Goal: Communication & Community: Answer question/provide support

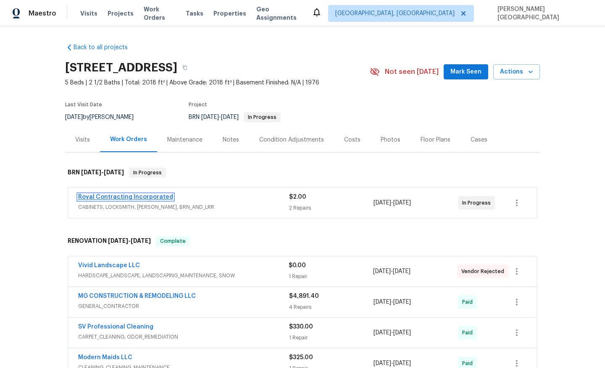
click at [95, 196] on link "Royal Contracting Incorporated" at bounding box center [125, 197] width 95 height 6
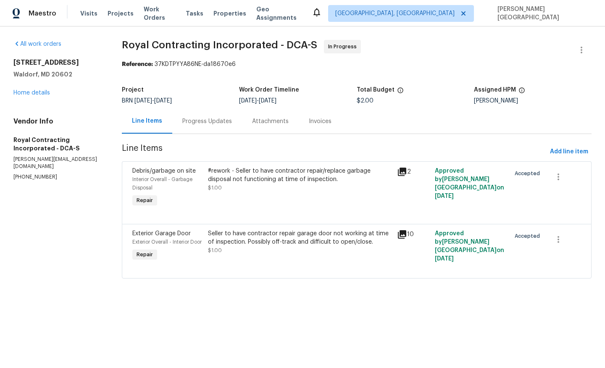
click at [21, 173] on p "[PHONE_NUMBER]" at bounding box center [57, 176] width 88 height 7
click at [21, 173] on p "(540) 892-0416" at bounding box center [57, 176] width 88 height 7
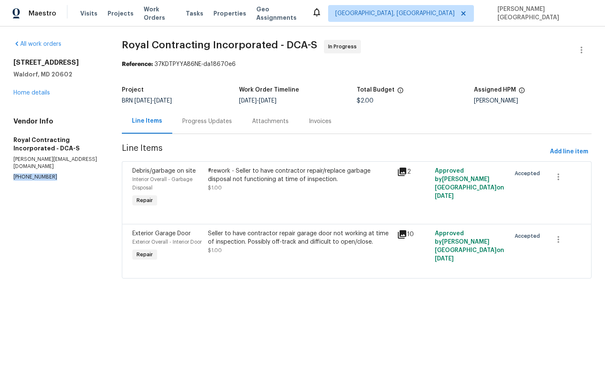
click at [21, 173] on p "(540) 892-0416" at bounding box center [57, 176] width 88 height 7
click at [193, 118] on div "Progress Updates" at bounding box center [207, 121] width 50 height 8
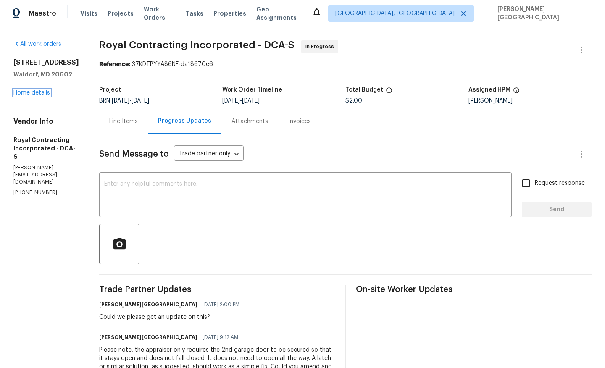
click at [45, 91] on link "Home details" at bounding box center [31, 93] width 37 height 6
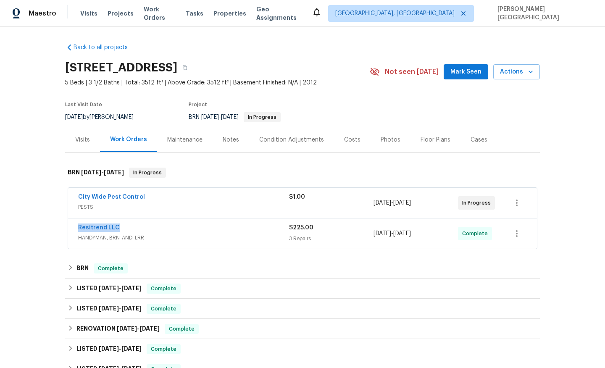
drag, startPoint x: 127, startPoint y: 229, endPoint x: 58, endPoint y: 229, distance: 68.9
click at [58, 229] on div "Back to all projects 2199 E Gillcrest Rd, Gilbert, AZ 85298 5 Beds | 3 1/2 Bath…" at bounding box center [302, 196] width 605 height 341
copy link "Resitrend LLC"
click at [58, 229] on div "Back to all projects 2199 E Gillcrest Rd, Gilbert, AZ 85298 5 Beds | 3 1/2 Bath…" at bounding box center [302, 196] width 605 height 341
drag, startPoint x: 123, startPoint y: 227, endPoint x: 66, endPoint y: 227, distance: 58.0
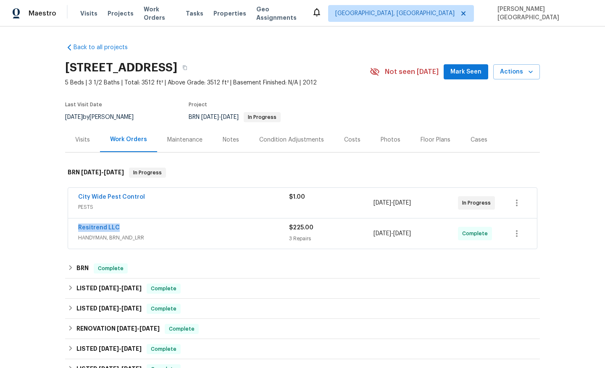
click at [65, 227] on div "Back to all projects 2199 E Gillcrest Rd, Gilbert, AZ 85298 5 Beds | 3 1/2 Bath…" at bounding box center [302, 196] width 605 height 341
copy link "Resitrend LLC"
click at [106, 226] on link "Resitrend LLC" at bounding box center [99, 228] width 42 height 6
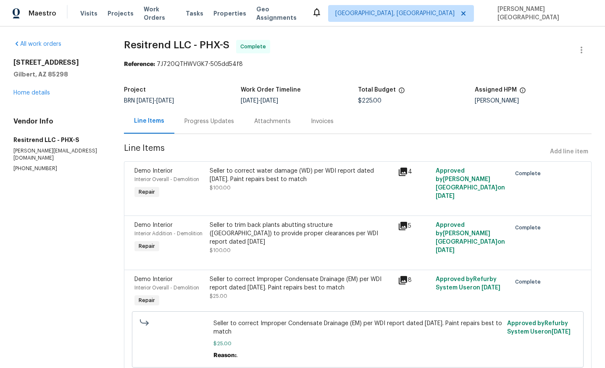
click at [273, 171] on div "Seller to correct water damage (WD) per WDI report dated 08/29/2025. Paint repa…" at bounding box center [301, 175] width 183 height 17
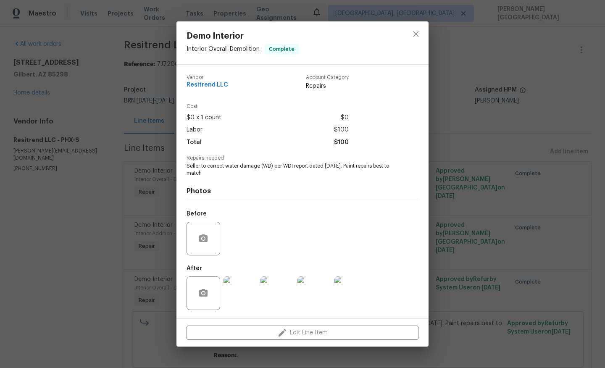
click at [238, 171] on span "Seller to correct water damage (WD) per WDI report dated 08/29/2025. Paint repa…" at bounding box center [290, 170] width 209 height 14
copy span "Seller to correct water damage (WD) per WDI report dated 08/29/2025. Paint repa…"
click at [537, 249] on div "Demo Interior Interior Overall - Demolition Complete Vendor Resitrend LLC Accou…" at bounding box center [302, 184] width 605 height 368
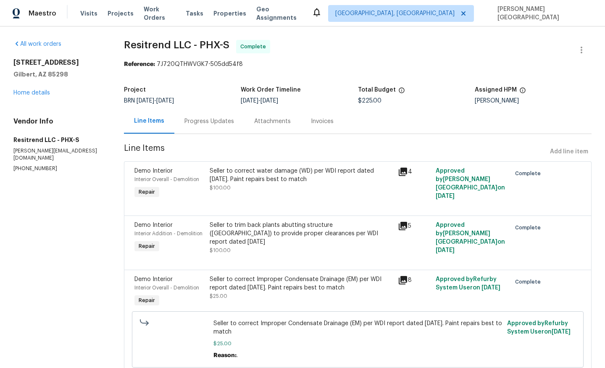
scroll to position [40, 0]
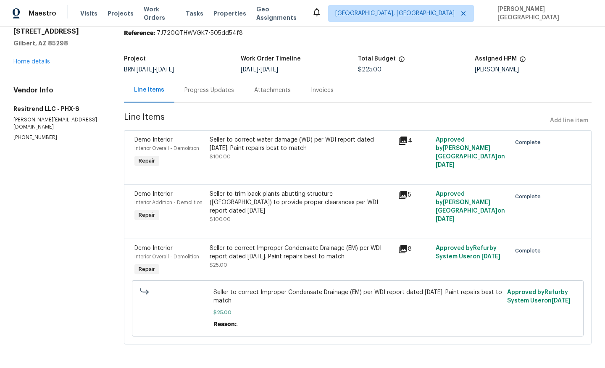
click at [259, 257] on div "Seller to correct Improper Condensate Drainage (EM) per WDI report dated 08/29/…" at bounding box center [301, 252] width 183 height 17
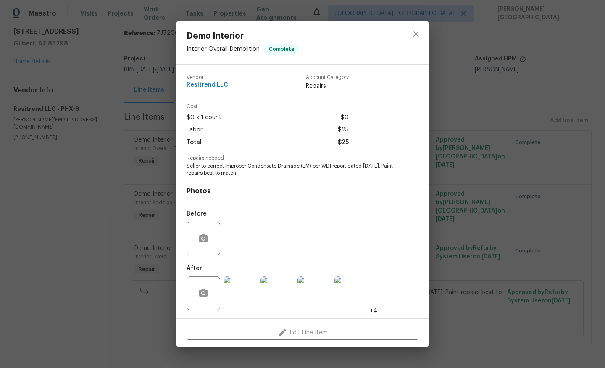
click at [218, 176] on span "Seller to correct Improper Condensate Drainage (EM) per WDI report dated 08/29/…" at bounding box center [290, 170] width 209 height 14
copy span "Seller to correct Improper Condensate Drainage (EM) per WDI report dated 08/29/…"
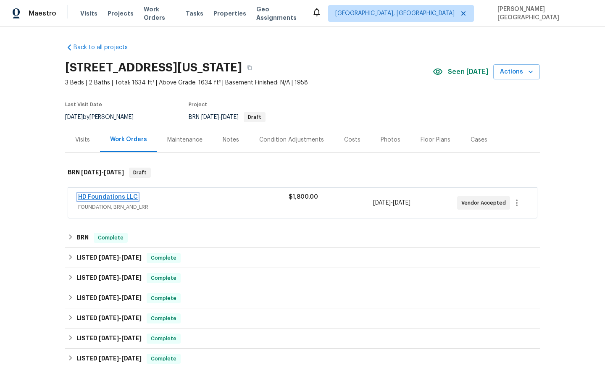
click at [104, 197] on link "HD Foundations LLC" at bounding box center [108, 197] width 60 height 6
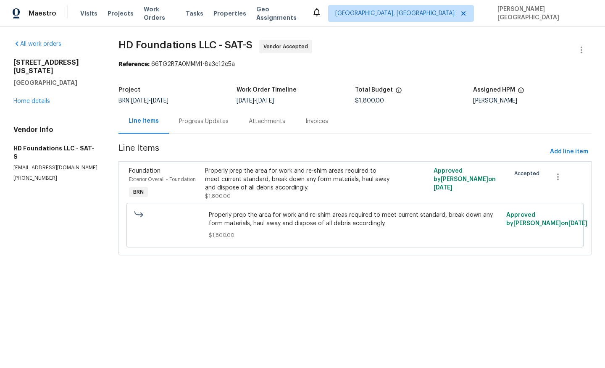
click at [215, 116] on div "Progress Updates" at bounding box center [204, 121] width 70 height 25
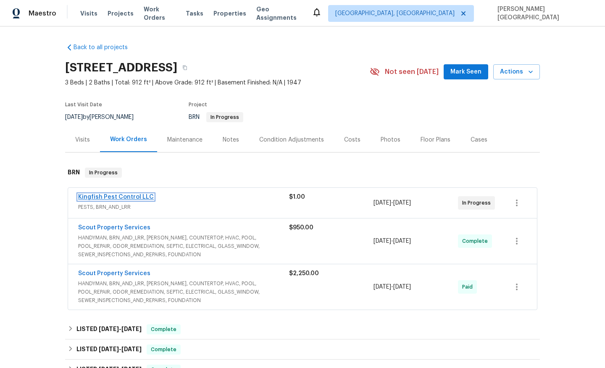
click at [134, 197] on link "Kingfish Pest Control LLC" at bounding box center [116, 197] width 76 height 6
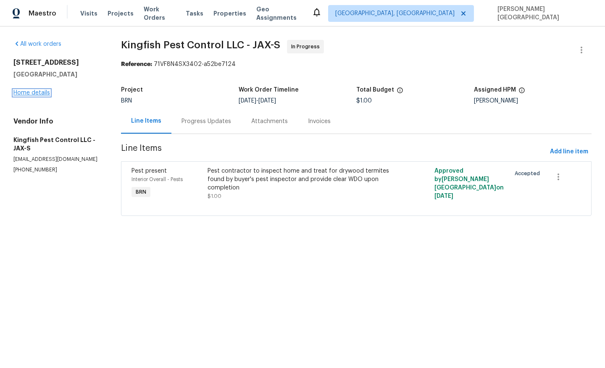
click at [21, 92] on link "Home details" at bounding box center [31, 93] width 37 height 6
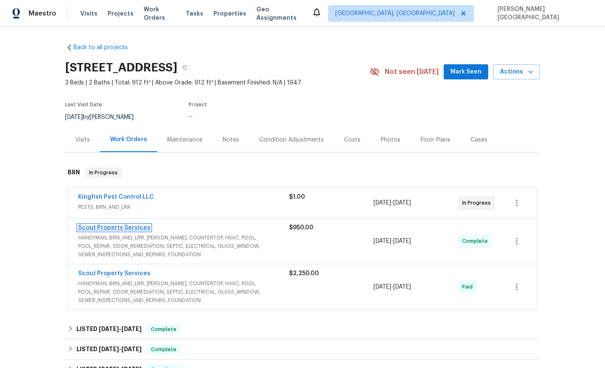
click at [108, 225] on link "Scout Property Services" at bounding box center [114, 228] width 72 height 6
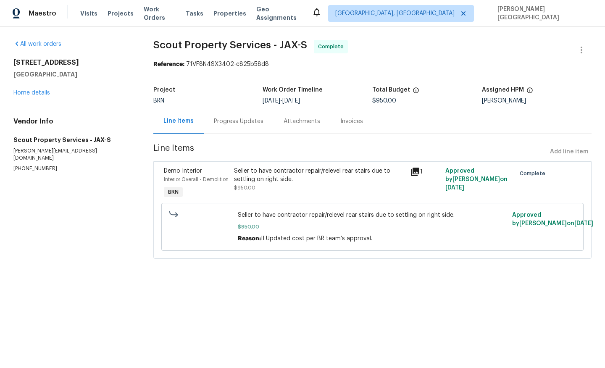
click at [225, 120] on div "Progress Updates" at bounding box center [239, 121] width 50 height 8
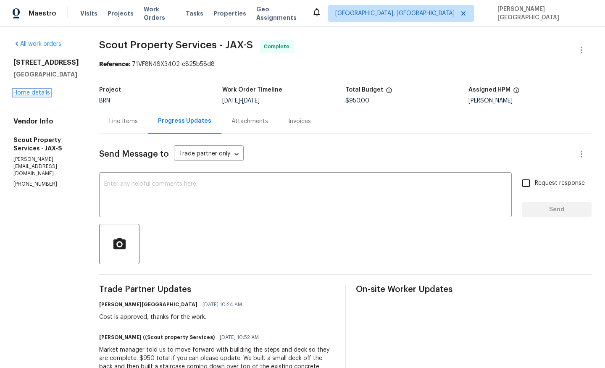
click at [40, 96] on link "Home details" at bounding box center [31, 93] width 37 height 6
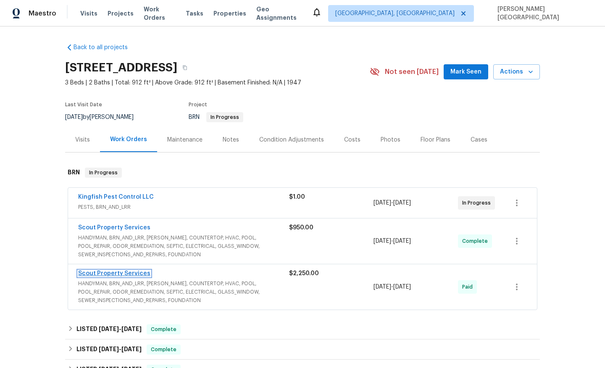
click at [114, 270] on link "Scout Property Services" at bounding box center [114, 273] width 72 height 6
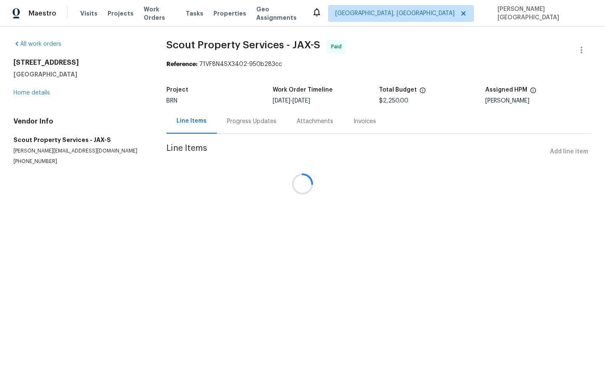
click at [230, 125] on div at bounding box center [302, 184] width 605 height 368
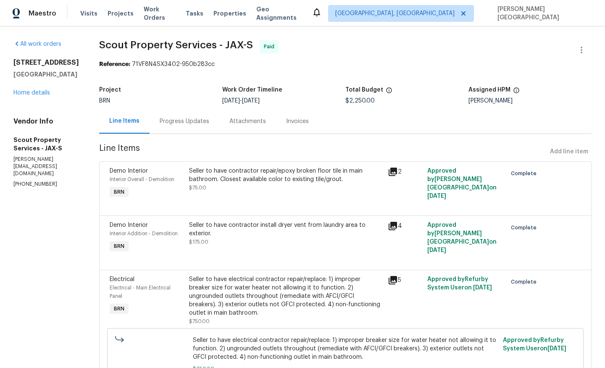
click at [230, 125] on div "Attachments" at bounding box center [247, 121] width 37 height 8
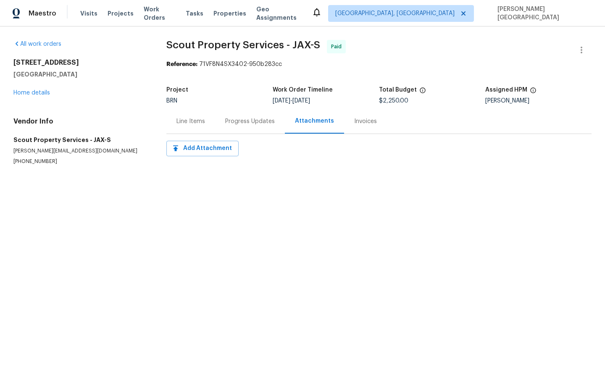
click at [232, 128] on div "Progress Updates" at bounding box center [250, 121] width 70 height 25
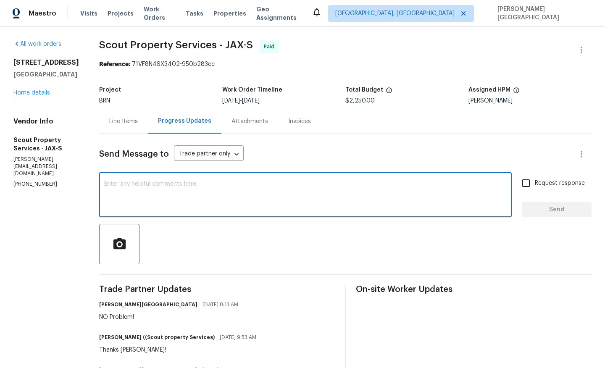
click at [104, 188] on textarea at bounding box center [305, 195] width 402 height 29
paste textarea "Can you please provide a statement on your company letterhead confirming that t…"
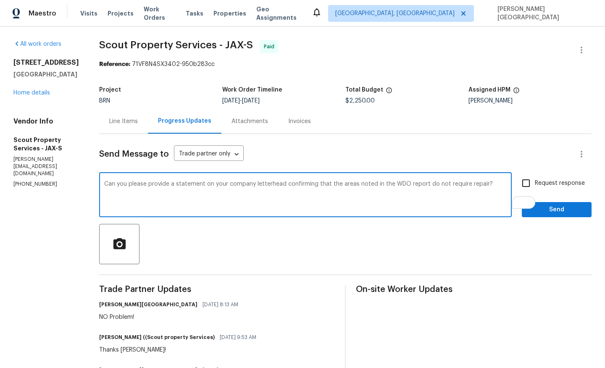
click at [211, 186] on textarea "Can you please provide a statement on your company letterhead confirming that t…" at bounding box center [305, 195] width 402 height 29
type textarea "Can you please provide a statement on your letterhead confirming that the areas…"
click at [520, 184] on input "Request response" at bounding box center [526, 183] width 18 height 18
checkbox input "true"
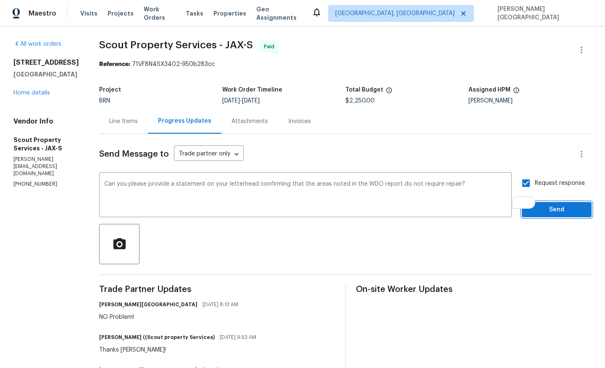
click at [541, 214] on span "Send" at bounding box center [556, 210] width 56 height 11
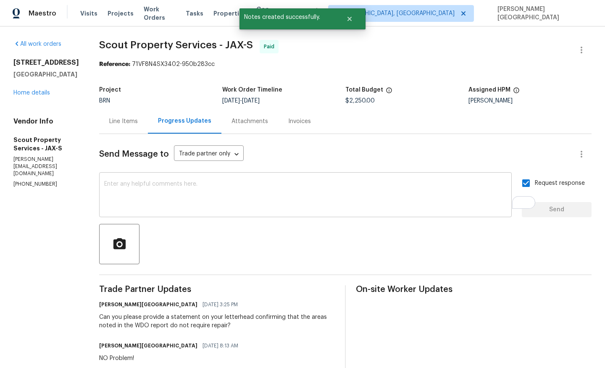
click at [104, 202] on textarea "To enrich screen reader interactions, please activate Accessibility in Grammarl…" at bounding box center [305, 195] width 402 height 29
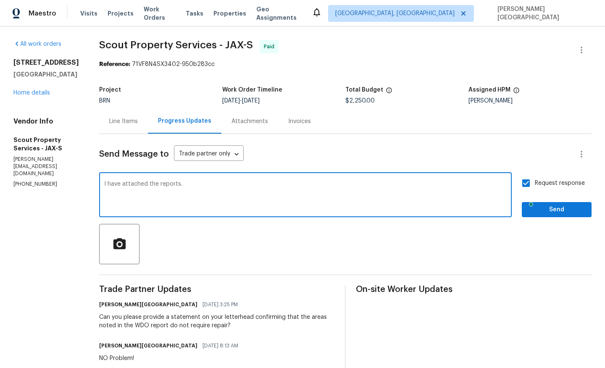
type textarea "I have attached the reports."
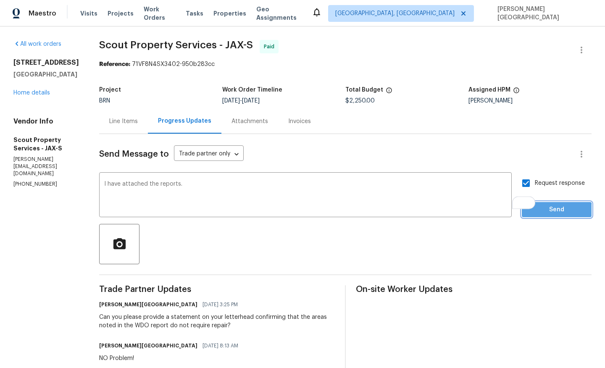
click at [539, 212] on span "Send" at bounding box center [556, 210] width 56 height 11
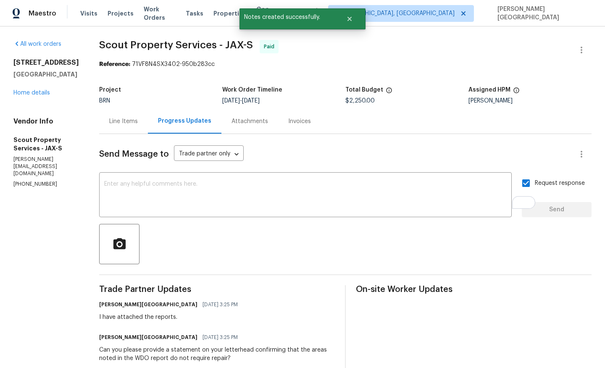
click at [17, 97] on div "5752 Oprey St Jacksonville, FL 32208 Home details" at bounding box center [46, 77] width 66 height 39
click at [19, 96] on link "Home details" at bounding box center [31, 93] width 37 height 6
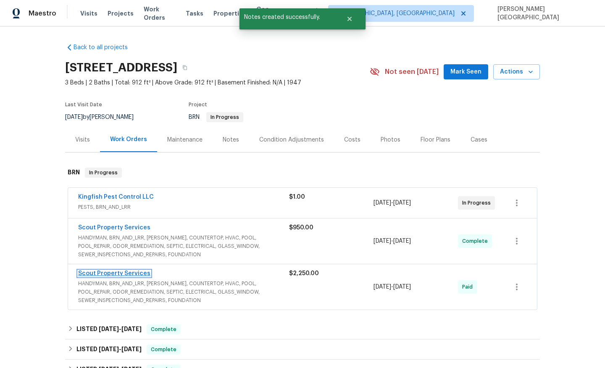
click at [115, 273] on link "Scout Property Services" at bounding box center [114, 273] width 72 height 6
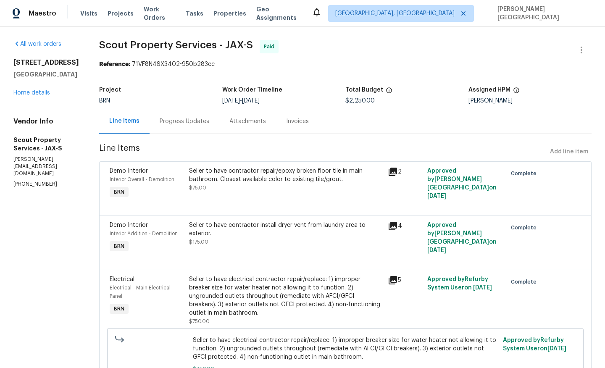
click at [186, 125] on div "Progress Updates" at bounding box center [185, 121] width 50 height 8
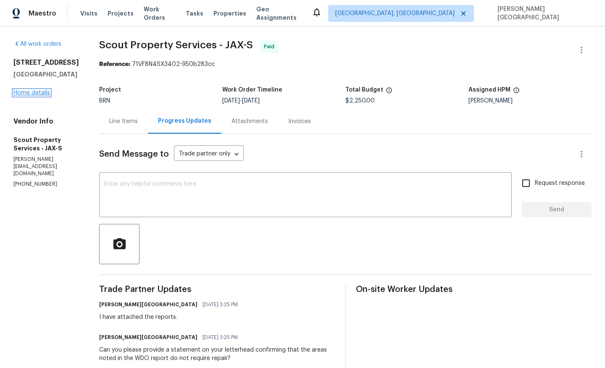
click at [23, 96] on link "Home details" at bounding box center [31, 93] width 37 height 6
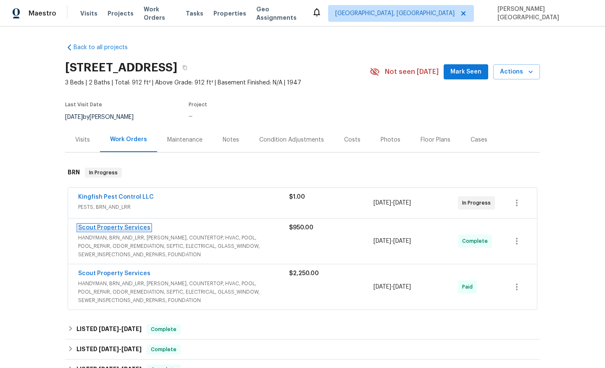
click at [125, 226] on link "Scout Property Services" at bounding box center [114, 228] width 72 height 6
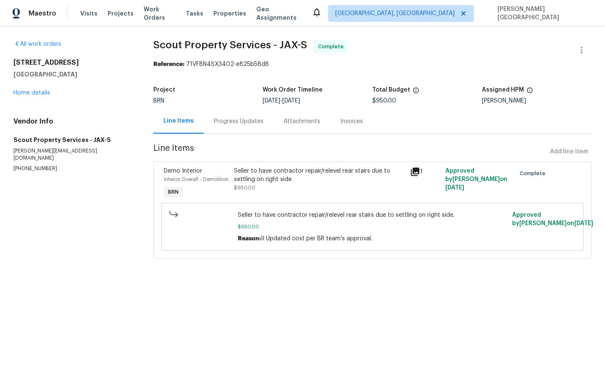
click at [211, 123] on div "Progress Updates" at bounding box center [239, 121] width 70 height 25
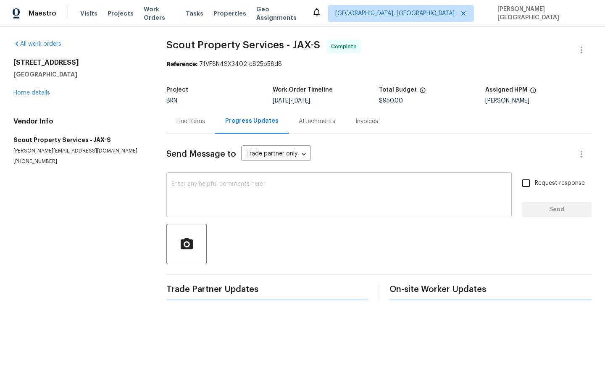
click at [190, 202] on textarea at bounding box center [338, 195] width 335 height 29
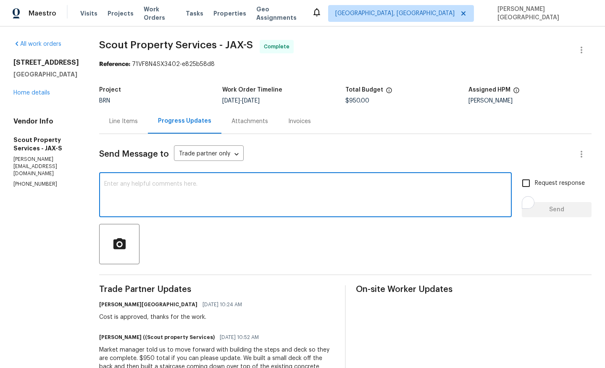
paste textarea "Can you please provide a statement on your company letterhead confirming that t…"
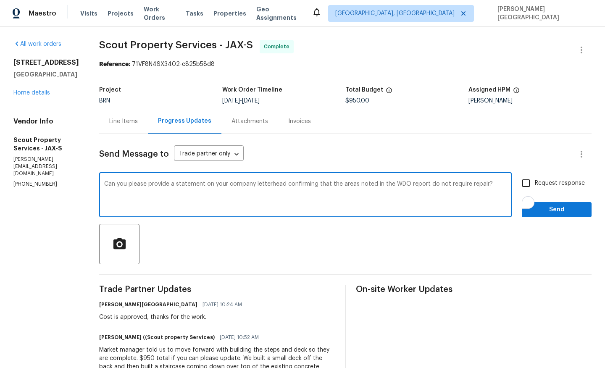
type textarea "Can you please provide a statement on your company letterhead confirming that t…"
drag, startPoint x: 539, startPoint y: 185, endPoint x: 544, endPoint y: 200, distance: 15.1
click at [539, 185] on span "Request response" at bounding box center [560, 183] width 50 height 9
click at [535, 185] on input "Request response" at bounding box center [526, 183] width 18 height 18
checkbox input "true"
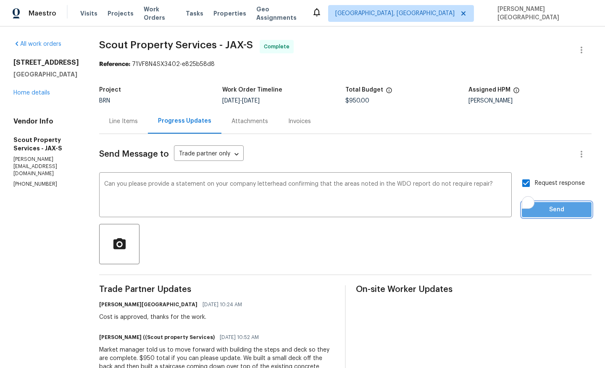
click at [544, 205] on span "Send" at bounding box center [556, 210] width 56 height 11
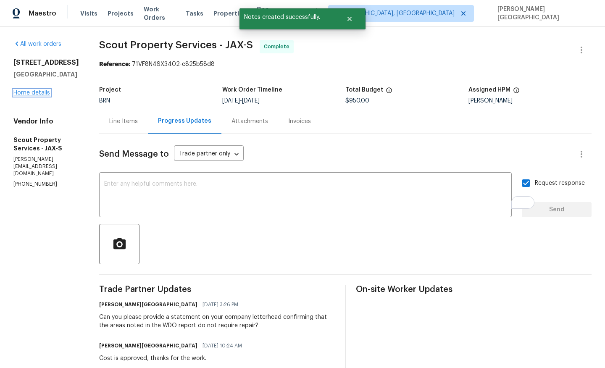
click at [30, 96] on link "Home details" at bounding box center [31, 93] width 37 height 6
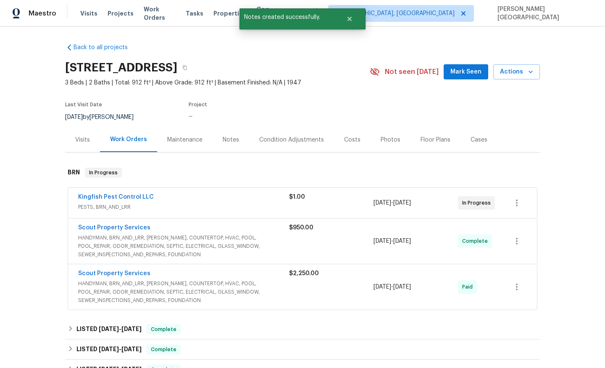
scroll to position [192, 0]
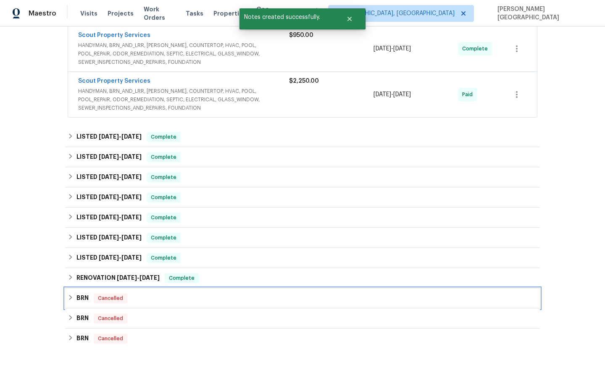
click at [70, 302] on div "BRN Cancelled" at bounding box center [303, 298] width 470 height 10
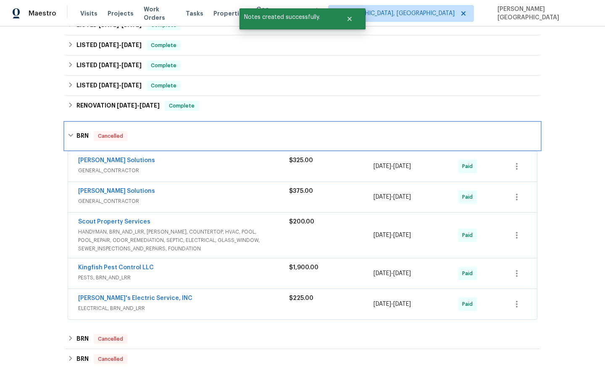
scroll to position [379, 0]
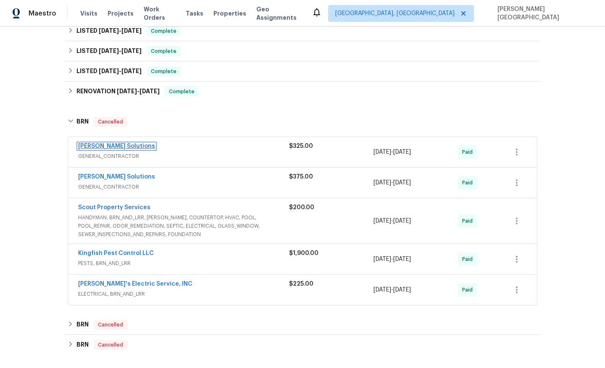
click at [103, 145] on link "Sethy Solutions" at bounding box center [116, 146] width 77 height 6
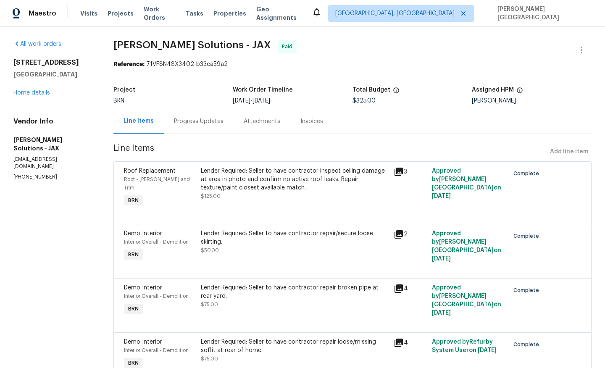
click at [204, 122] on div "Progress Updates" at bounding box center [199, 121] width 50 height 8
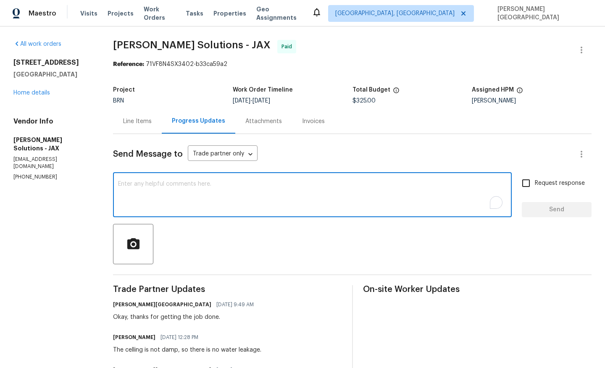
click at [200, 184] on textarea "To enrich screen reader interactions, please activate Accessibility in Grammarl…" at bounding box center [312, 195] width 389 height 29
paste textarea "Can you please provide a statement on your company letterhead confirming that t…"
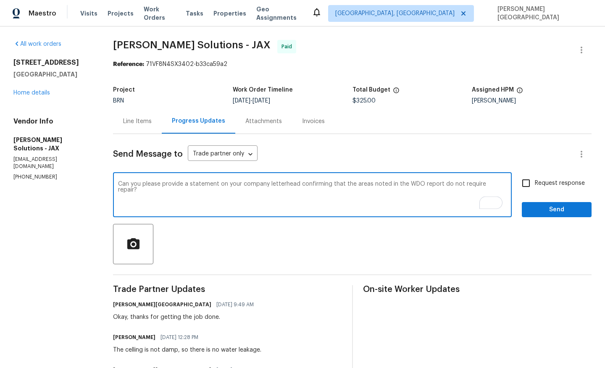
drag, startPoint x: 404, startPoint y: 183, endPoint x: 545, endPoint y: 186, distance: 141.2
click at [546, 186] on div "Can you please provide a statement on your company letterhead confirming that t…" at bounding box center [352, 195] width 478 height 43
click at [376, 185] on textarea "Can you please provide a statement on your company letterhead confirming that t…" at bounding box center [312, 195] width 389 height 29
type textarea "Can you please provide a statement on your company letterhead confirming that t…"
click at [530, 182] on input "Request response" at bounding box center [526, 183] width 18 height 18
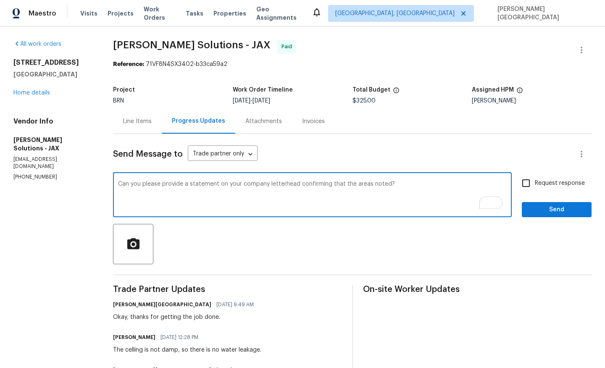
checkbox input "true"
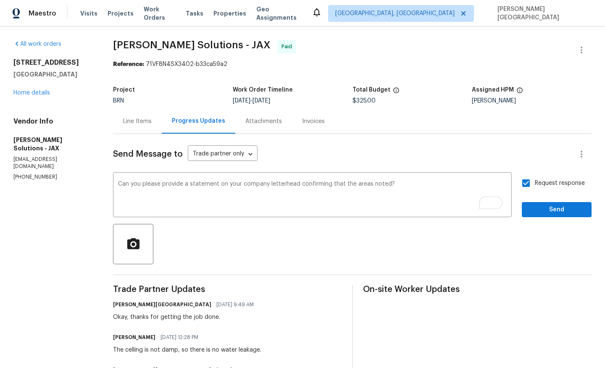
click at [542, 201] on div "Request response Send" at bounding box center [557, 195] width 70 height 43
click at [567, 210] on span "Send" at bounding box center [556, 210] width 56 height 11
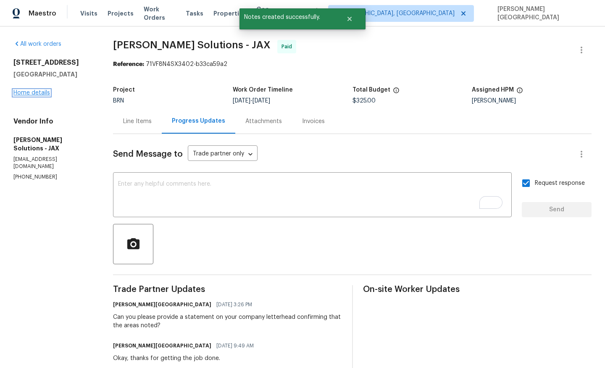
click at [23, 92] on link "Home details" at bounding box center [31, 93] width 37 height 6
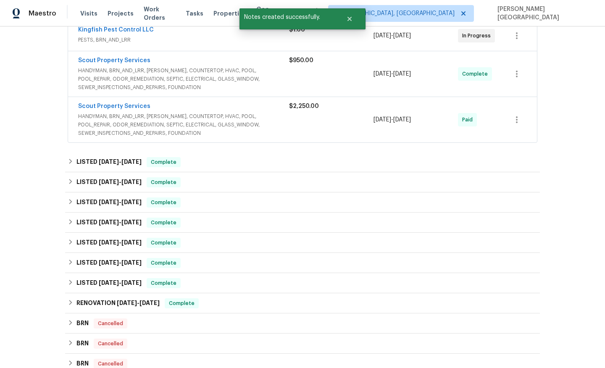
scroll to position [202, 0]
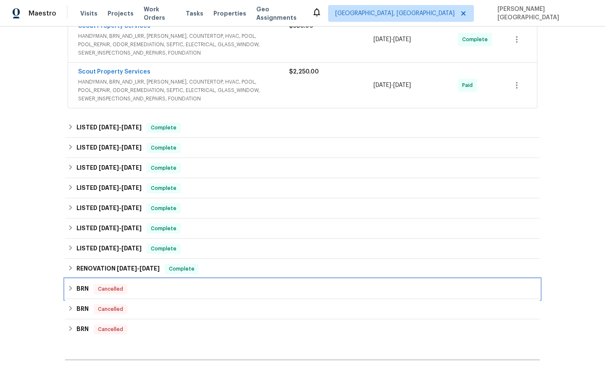
click at [79, 296] on div "BRN Cancelled" at bounding box center [302, 289] width 475 height 20
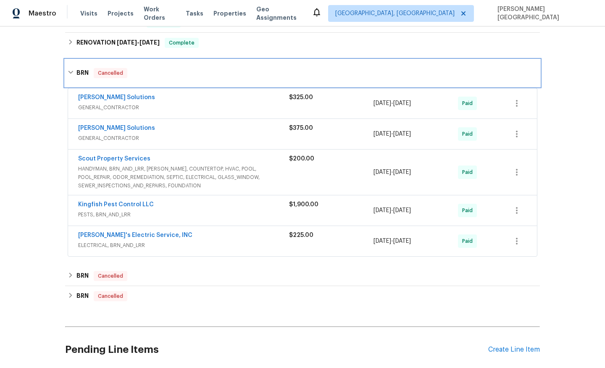
scroll to position [446, 0]
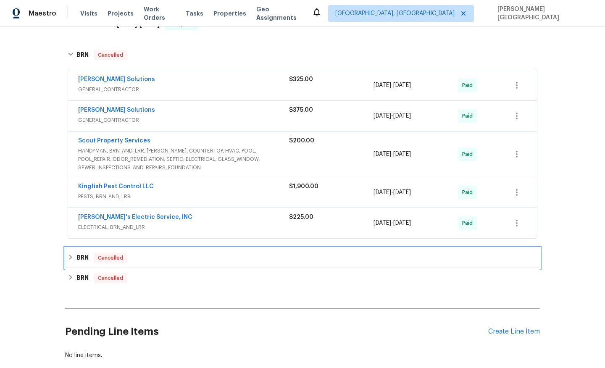
click at [78, 261] on h6 "BRN" at bounding box center [82, 258] width 12 height 10
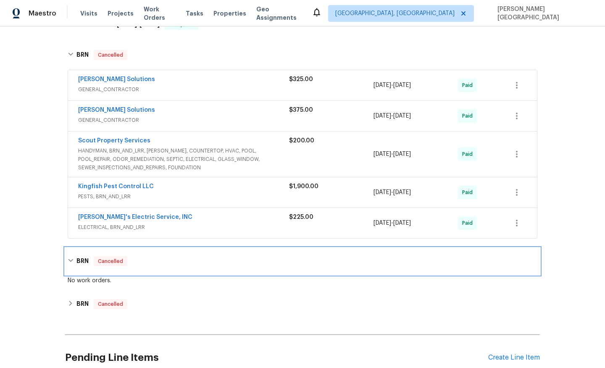
scroll to position [520, 0]
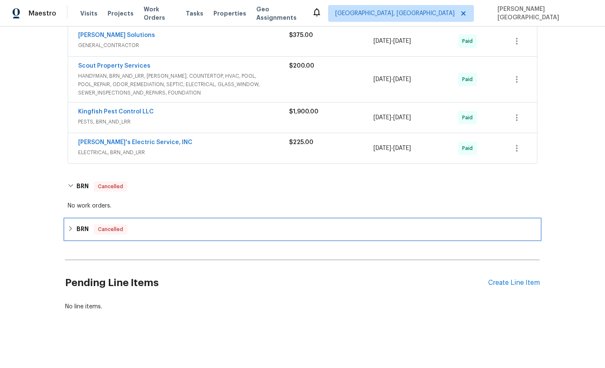
click at [72, 227] on icon at bounding box center [71, 229] width 6 height 6
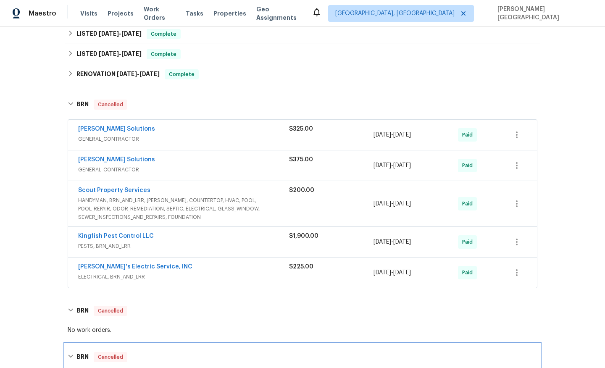
scroll to position [385, 0]
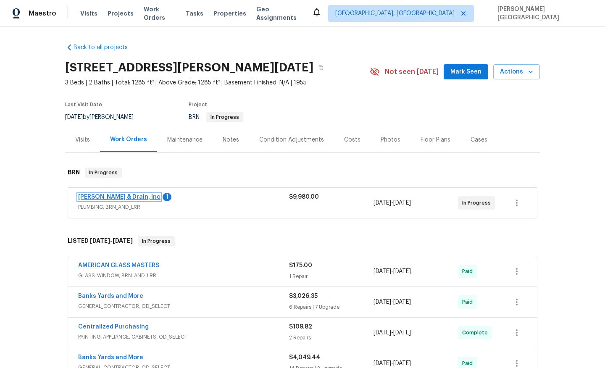
click at [120, 195] on link "[PERSON_NAME] & Drain, Inc" at bounding box center [119, 197] width 82 height 6
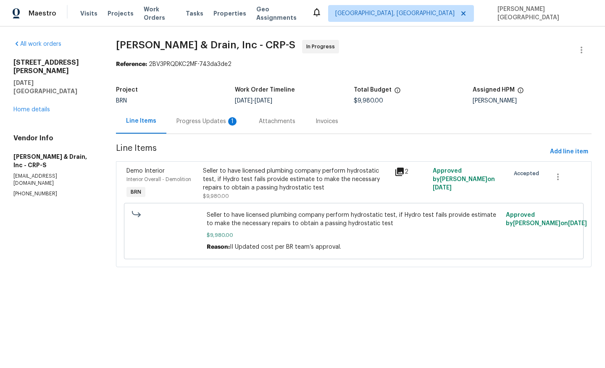
click at [214, 125] on div "Progress Updates 1" at bounding box center [207, 121] width 62 height 8
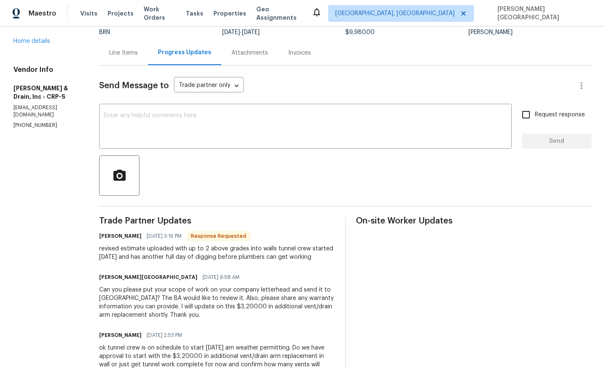
scroll to position [159, 0]
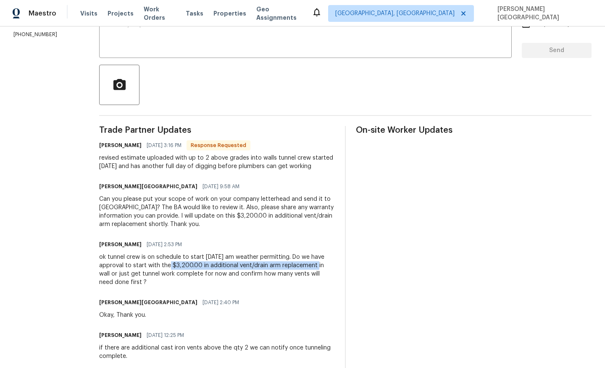
drag, startPoint x: 169, startPoint y: 266, endPoint x: 313, endPoint y: 265, distance: 144.1
click at [313, 265] on div "ok tunnel crew is on schedule to start [DATE] am weather permitting. Do we have…" at bounding box center [217, 270] width 236 height 34
copy div "$3,200.00 in additional vent/drain arm replacement"
click at [165, 47] on textarea at bounding box center [305, 36] width 402 height 29
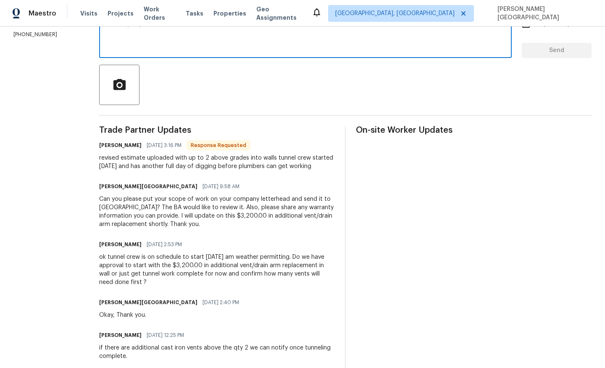
paste textarea "$3,200.00 in additional vent/drain arm replacement"
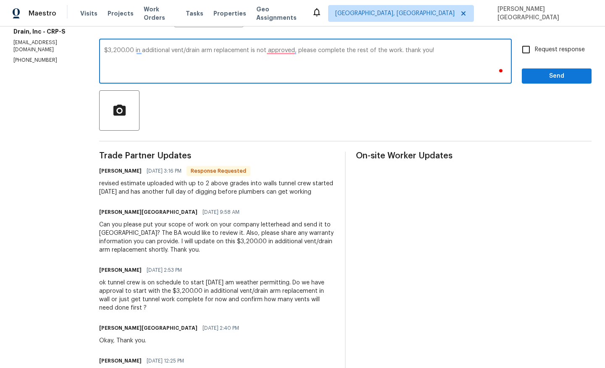
scroll to position [109, 0]
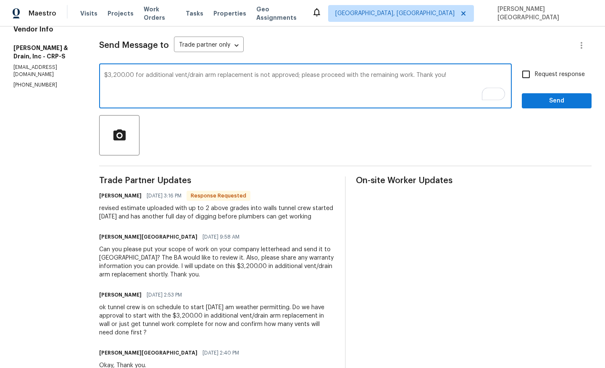
type textarea "$3,200.00 for additional vent/drain arm replacement is not approved; please pro…"
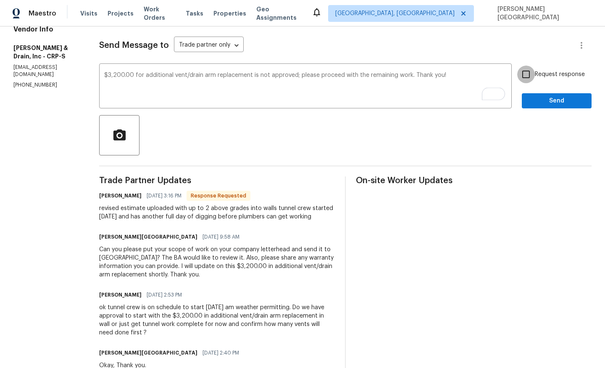
click at [535, 74] on input "Request response" at bounding box center [526, 75] width 18 height 18
checkbox input "true"
click at [538, 102] on span "Send" at bounding box center [556, 101] width 56 height 11
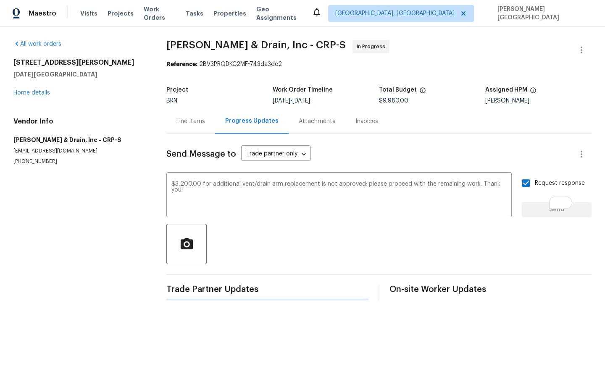
scroll to position [0, 0]
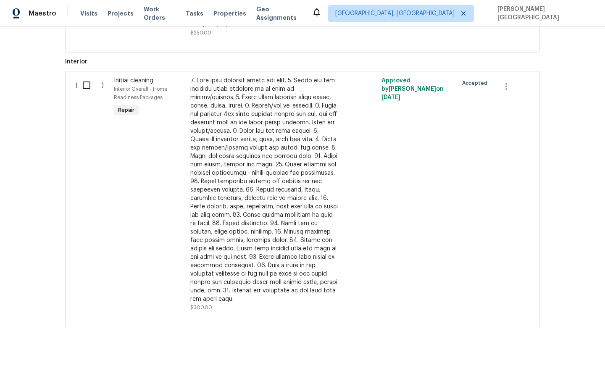
scroll to position [300, 0]
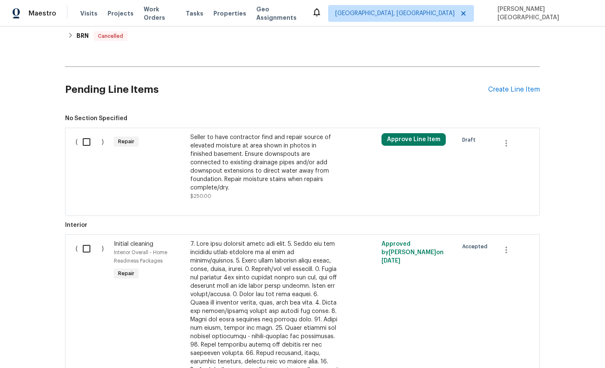
click at [234, 154] on div "Seller to have contractor find and repair source of elevated moisture at area s…" at bounding box center [264, 162] width 148 height 59
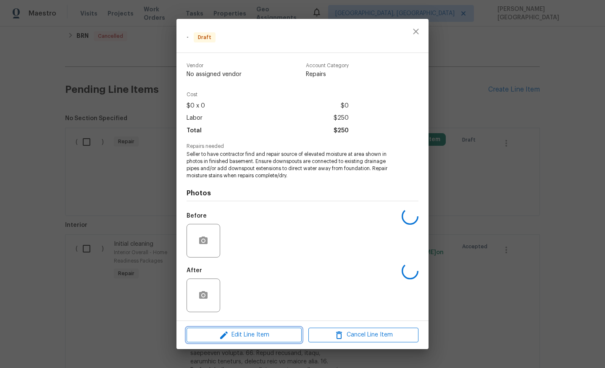
click at [240, 337] on span "Edit Line Item" at bounding box center [244, 335] width 110 height 11
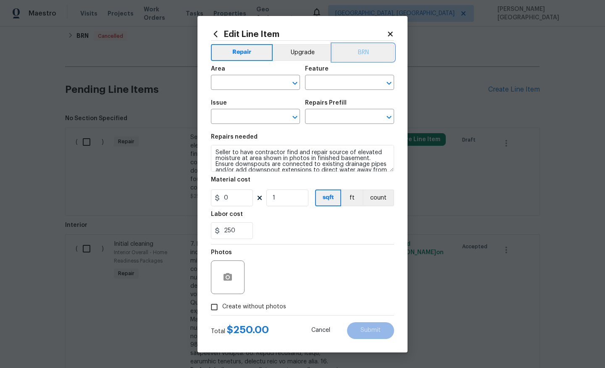
click at [368, 52] on button "BRN" at bounding box center [363, 52] width 62 height 17
click at [234, 77] on input "text" at bounding box center [244, 83] width 66 height 13
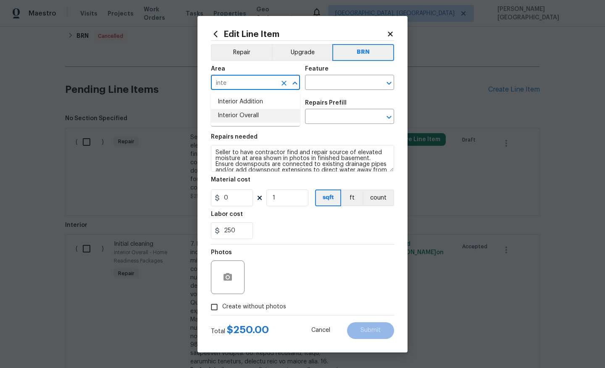
click at [235, 116] on li "Interior Overall" at bounding box center [255, 116] width 89 height 14
type input "Interior Overall"
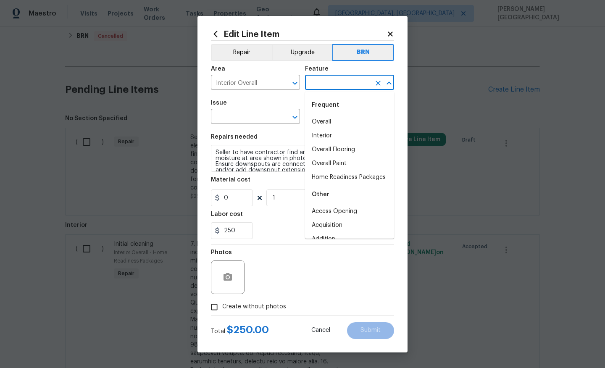
click at [328, 81] on input "text" at bounding box center [338, 83] width 66 height 13
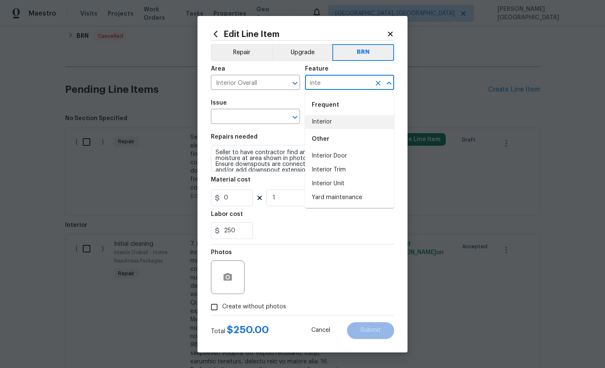
click at [331, 123] on li "Interior" at bounding box center [349, 122] width 89 height 14
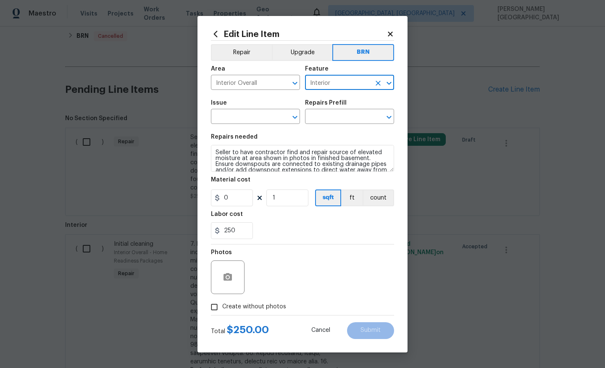
type input "Interior"
click at [203, 120] on div "Edit Line Item Repair Upgrade BRN Area Interior Overall ​ Feature Interior ​ Is…" at bounding box center [302, 184] width 210 height 336
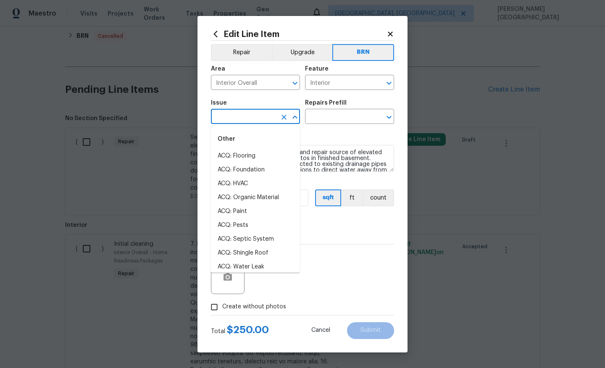
click at [223, 120] on input "text" at bounding box center [244, 117] width 66 height 13
drag, startPoint x: 229, startPoint y: 153, endPoint x: 250, endPoint y: 146, distance: 22.6
click at [229, 153] on li "Demo Interior" at bounding box center [255, 156] width 89 height 14
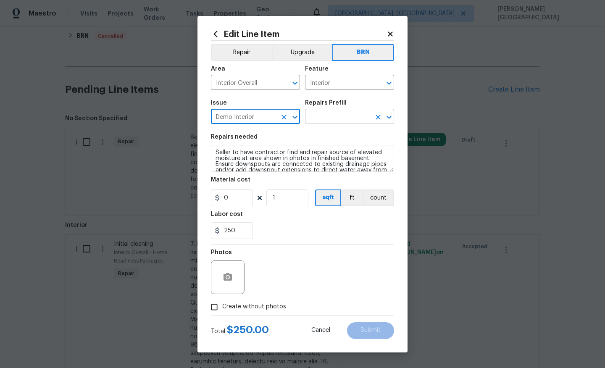
type input "Demo Interior"
click at [335, 119] on input "text" at bounding box center [338, 117] width 66 height 13
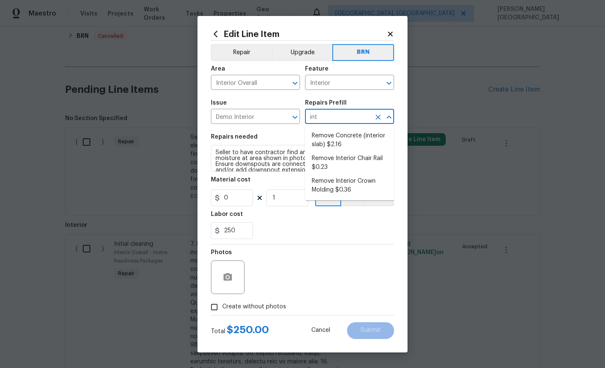
type input "inte"
click at [348, 142] on li "Remove Concrete (interior slab) $2.16" at bounding box center [349, 140] width 89 height 23
type input "Demolition"
type input "Remove Concrete (interior slab) $2.16"
type textarea "Demo/remove and properly dispose of the concrete (1''-4'') as outlined by the P…"
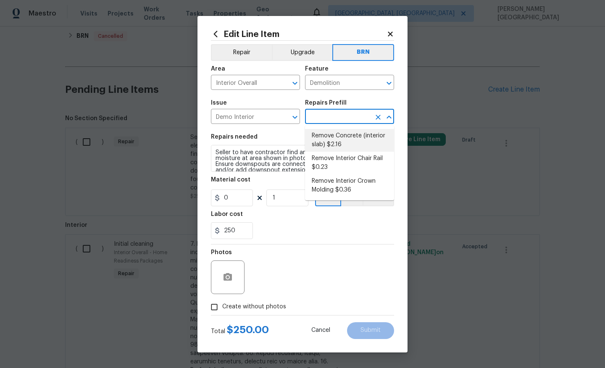
type input "2.16"
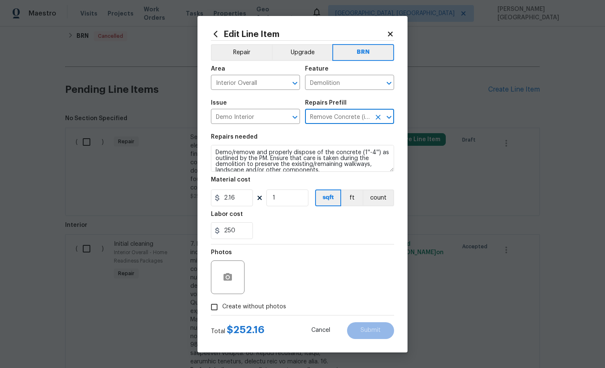
type input "Remove Concrete (interior slab) $2.16"
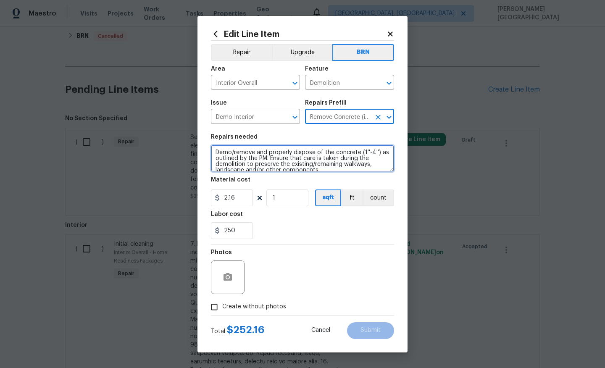
click at [270, 160] on textarea "Demo/remove and properly dispose of the concrete (1''-4'') as outlined by the P…" at bounding box center [302, 158] width 183 height 27
paste textarea "Seller to have contractor find and repair source of elevated moisture at area s…"
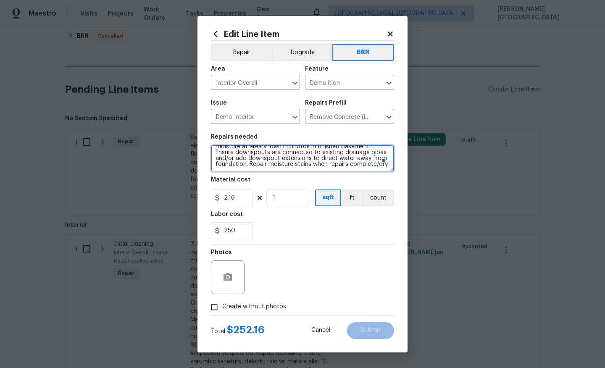
type textarea "Seller to have contractor find and repair source of elevated moisture at area s…"
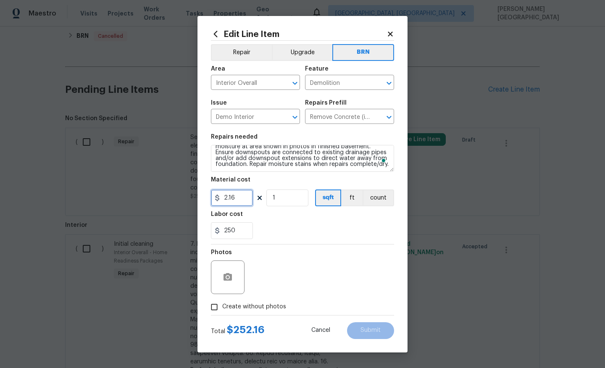
click at [226, 197] on input "2.16" at bounding box center [232, 197] width 42 height 17
type input "0"
click at [221, 274] on button "button" at bounding box center [228, 277] width 20 height 20
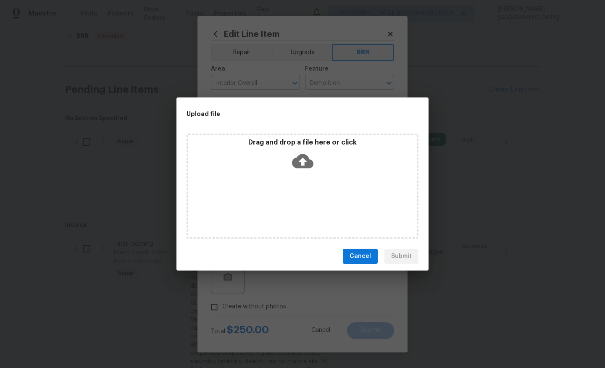
click at [290, 159] on div "Drag and drop a file here or click" at bounding box center [302, 156] width 229 height 36
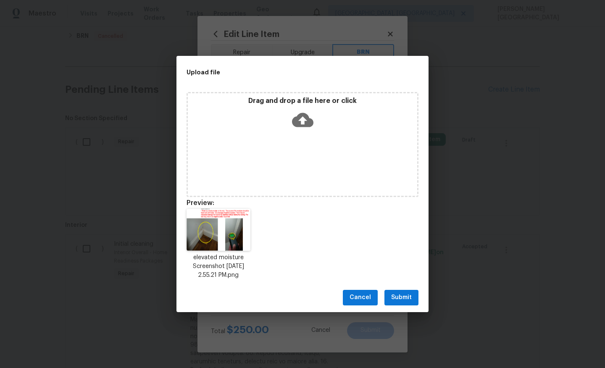
click at [404, 291] on button "Submit" at bounding box center [401, 298] width 34 height 16
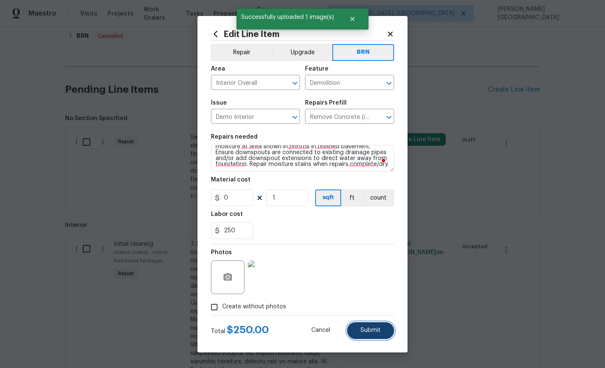
click at [365, 334] on button "Submit" at bounding box center [370, 330] width 47 height 17
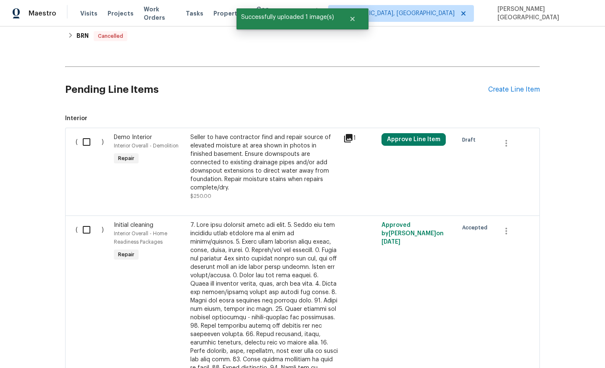
scroll to position [340, 0]
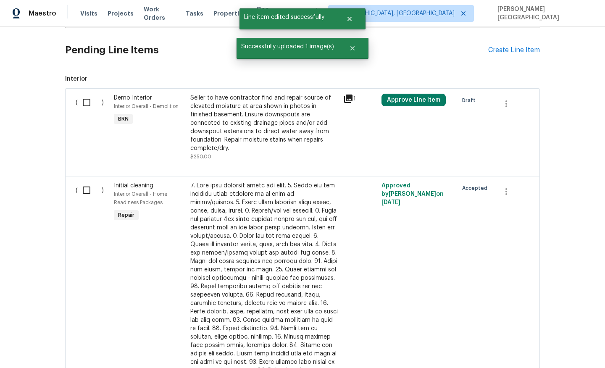
click at [90, 97] on input "checkbox" at bounding box center [90, 103] width 24 height 18
checkbox input "true"
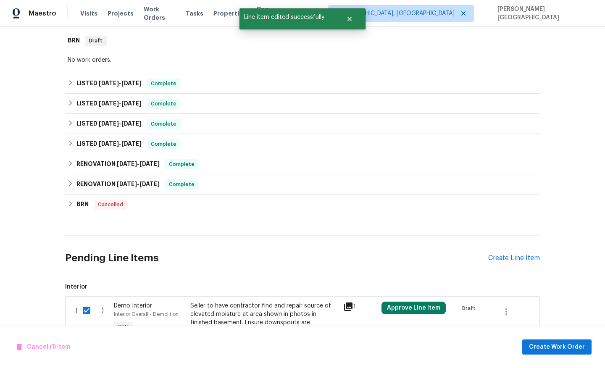
scroll to position [78, 0]
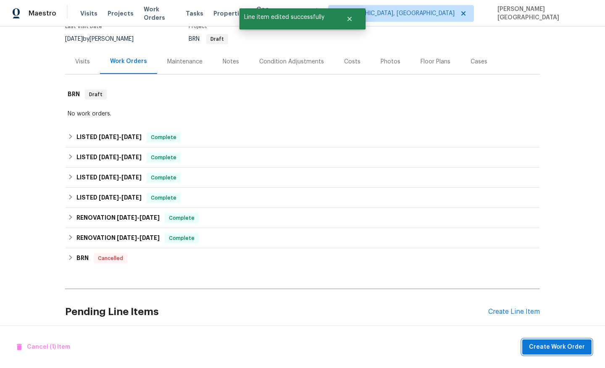
click at [541, 342] on span "Create Work Order" at bounding box center [557, 347] width 56 height 11
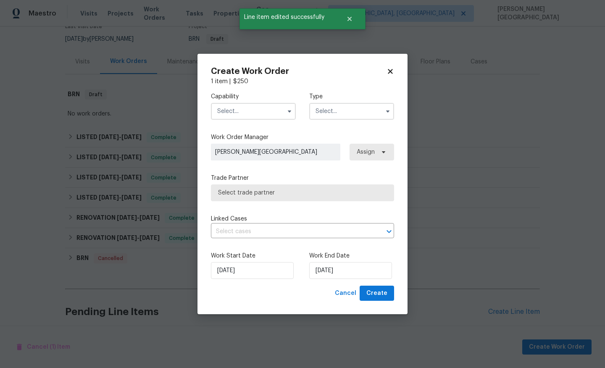
click at [248, 103] on input "text" at bounding box center [253, 111] width 85 height 17
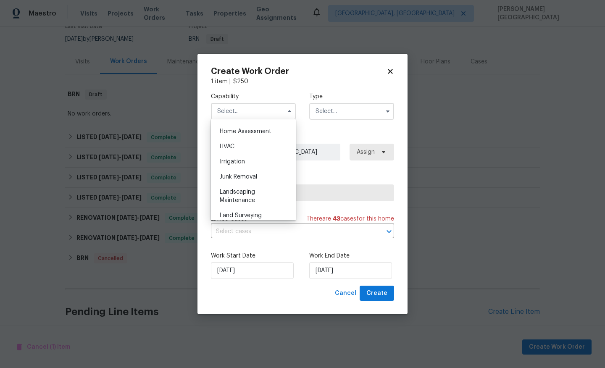
scroll to position [453, 0]
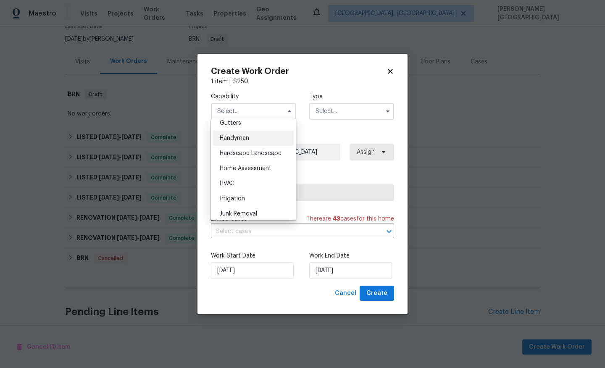
click at [243, 142] on div "Handyman" at bounding box center [253, 138] width 81 height 15
type input "Handyman"
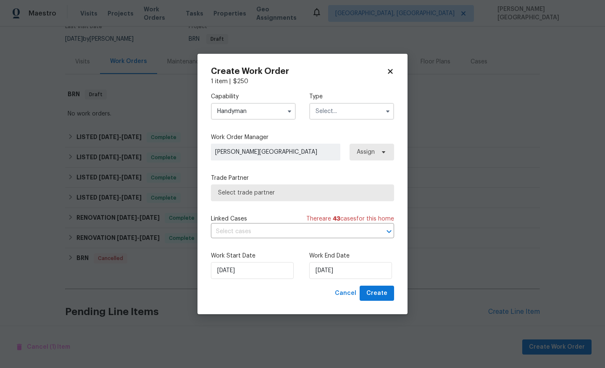
click at [346, 107] on input "text" at bounding box center [351, 111] width 85 height 17
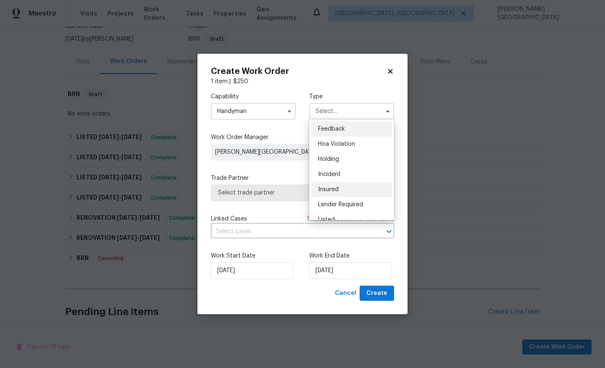
scroll to position [191, 0]
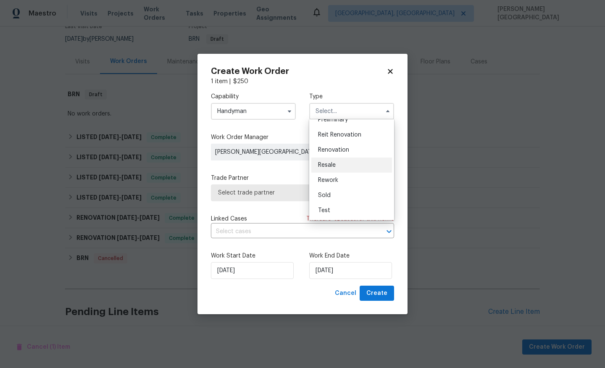
click at [339, 165] on div "Resale" at bounding box center [351, 165] width 81 height 15
type input "Resale"
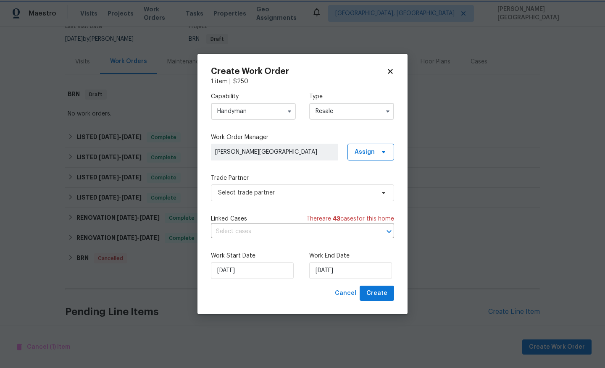
scroll to position [0, 0]
click at [286, 231] on input "text" at bounding box center [291, 231] width 160 height 13
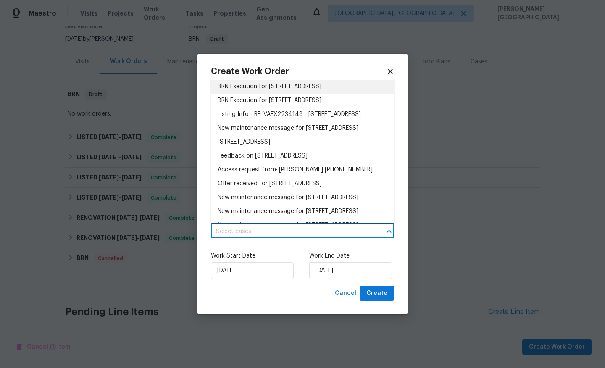
click at [260, 87] on li "BRN Execution for 4987 Dequincey Dr, Fairfax, VA 22032" at bounding box center [302, 87] width 183 height 14
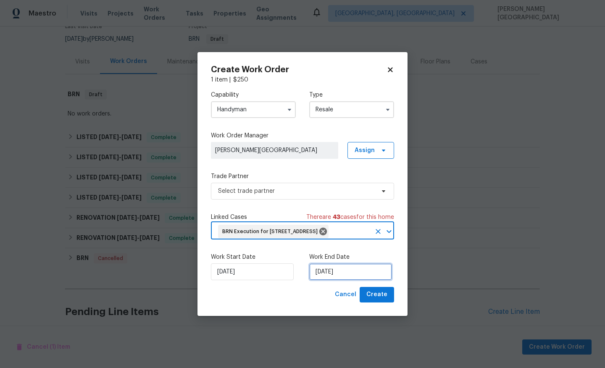
click at [329, 278] on input "[DATE]" at bounding box center [350, 271] width 83 height 17
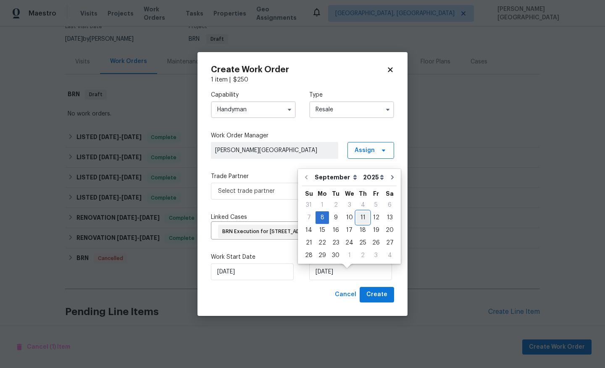
click at [363, 215] on div "11" at bounding box center [362, 218] width 13 height 12
type input "9/11/2025"
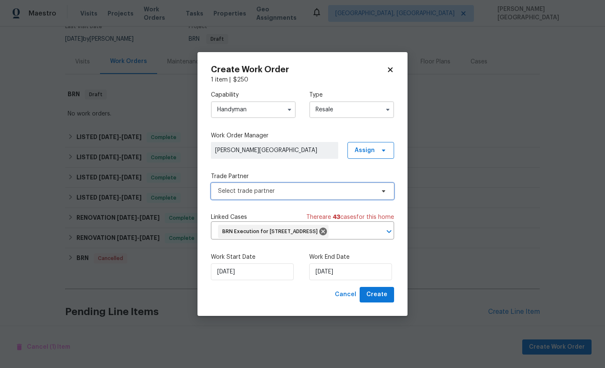
click at [268, 183] on span "Select trade partner" at bounding box center [302, 191] width 183 height 17
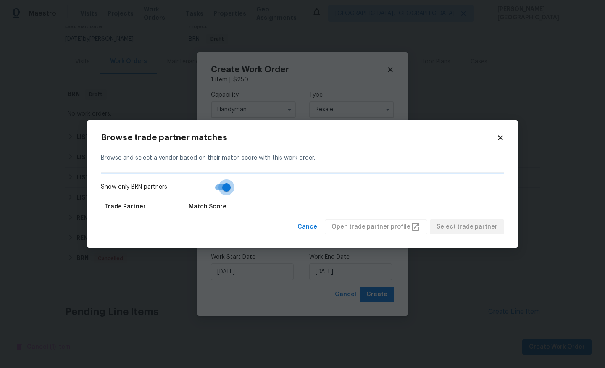
click at [227, 188] on input "Show only BRN partners" at bounding box center [226, 187] width 48 height 16
checkbox input "false"
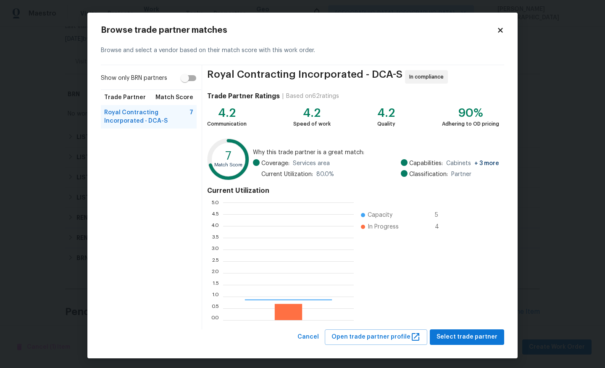
scroll to position [118, 131]
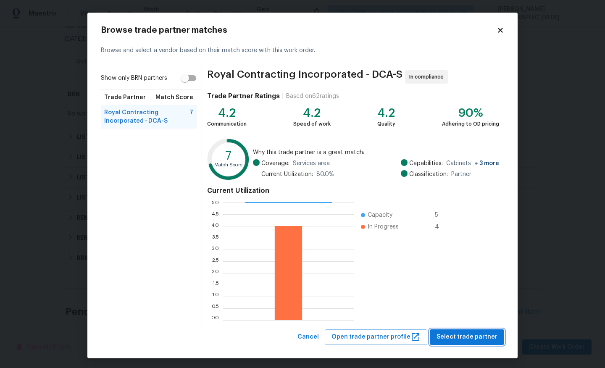
click at [459, 343] on button "Select trade partner" at bounding box center [467, 337] width 74 height 16
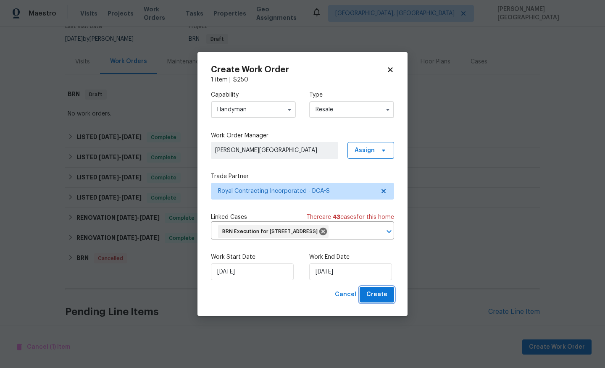
click at [372, 297] on span "Create" at bounding box center [376, 294] width 21 height 11
checkbox input "false"
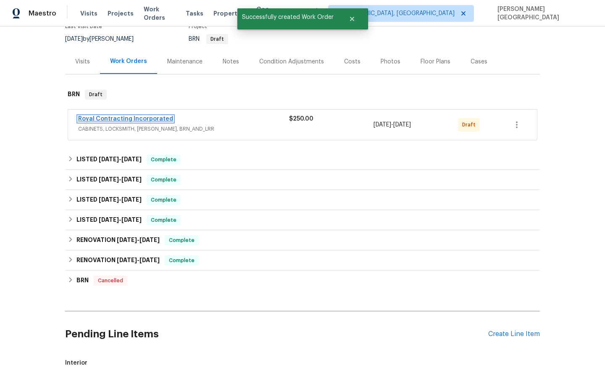
click at [144, 116] on link "Royal Contracting Incorporated" at bounding box center [125, 119] width 95 height 6
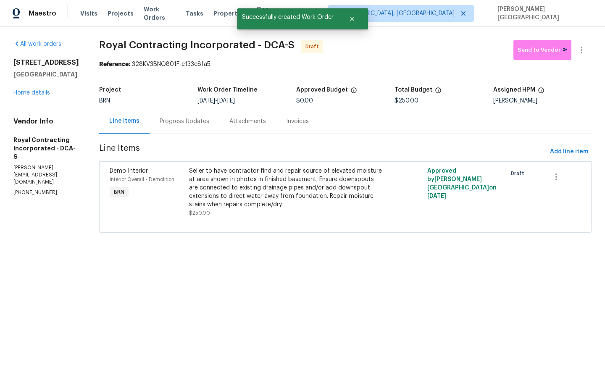
click at [203, 129] on div "Progress Updates" at bounding box center [185, 121] width 70 height 25
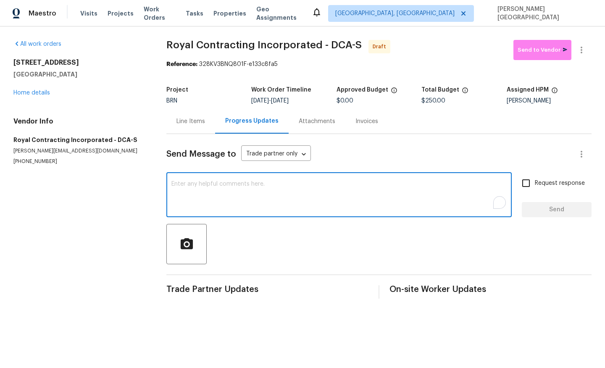
click at [201, 192] on textarea "To enrich screen reader interactions, please activate Accessibility in Grammarl…" at bounding box center [338, 195] width 335 height 29
paste textarea "This is Isabel from Opendoor. Please confirm receipt of the work order due on 0…"
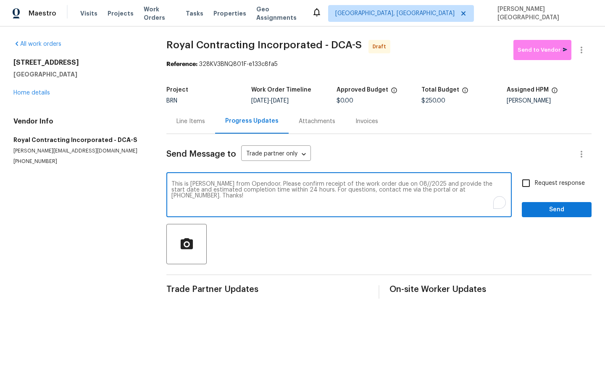
click at [392, 184] on textarea "This is Isabel from Opendoor. Please confirm receipt of the work order due on 0…" at bounding box center [338, 195] width 335 height 29
click at [395, 184] on textarea "This is Isabel from Opendoor. Please confirm receipt of the work order due on 0…" at bounding box center [338, 195] width 335 height 29
type textarea "This is Isabel from Opendoor. Please confirm receipt of the work order due on 0…"
click at [524, 185] on input "Request response" at bounding box center [526, 183] width 18 height 18
checkbox input "true"
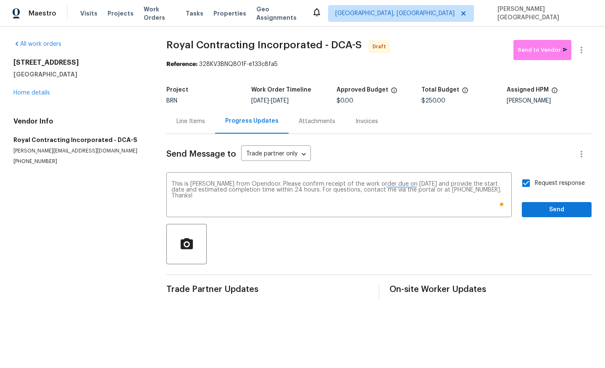
click at [530, 200] on div "Request response Send" at bounding box center [557, 195] width 70 height 43
click at [532, 207] on span "Send" at bounding box center [556, 210] width 56 height 11
click at [583, 57] on button "button" at bounding box center [581, 50] width 20 height 20
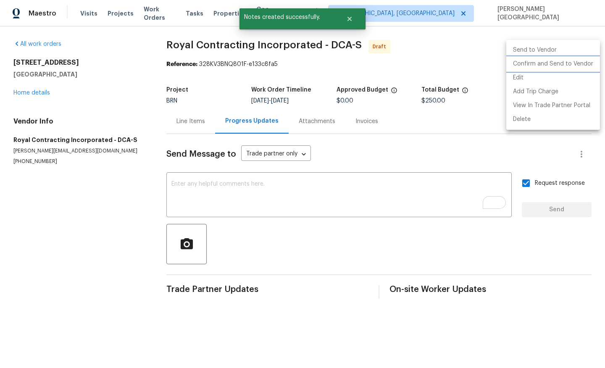
click at [530, 63] on li "Confirm and Send to Vendor" at bounding box center [553, 64] width 94 height 14
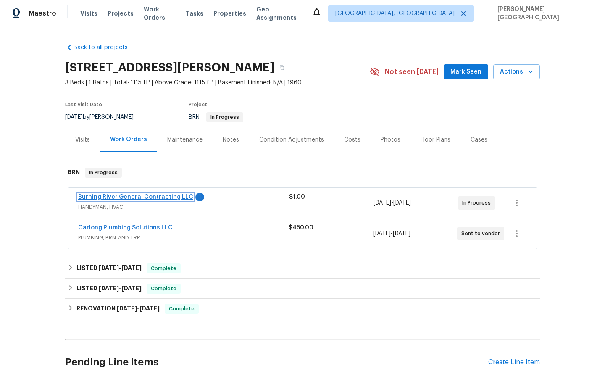
click at [125, 199] on link "Burning River General Contracting LLC" at bounding box center [135, 197] width 115 height 6
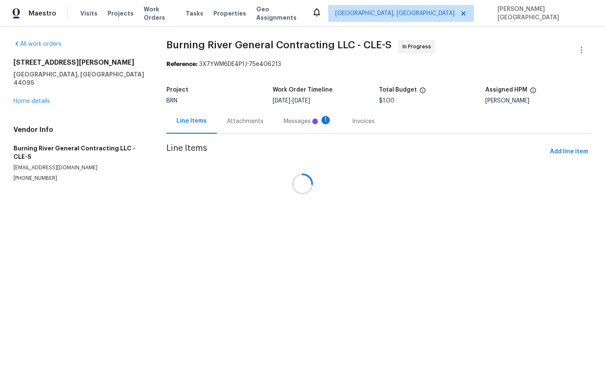
click at [234, 255] on div at bounding box center [302, 184] width 605 height 368
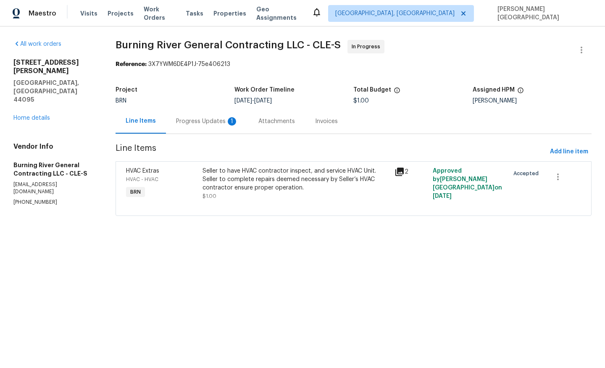
click at [201, 121] on div "Progress Updates 1" at bounding box center [207, 121] width 62 height 8
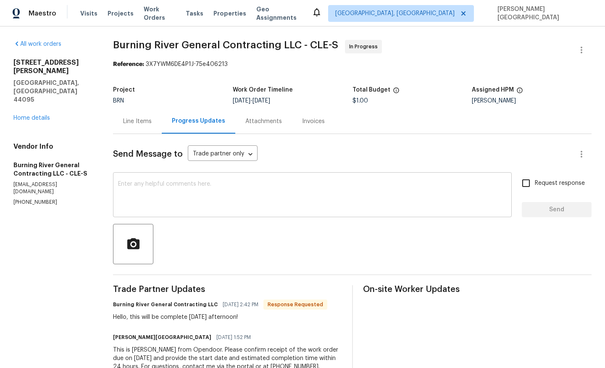
click at [165, 213] on div "x ​" at bounding box center [312, 195] width 399 height 43
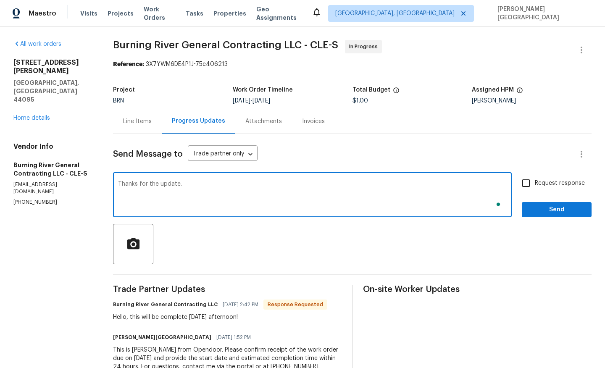
type textarea "Thanks for the update."
click at [533, 189] on input "Request response" at bounding box center [526, 183] width 18 height 18
checkbox input "true"
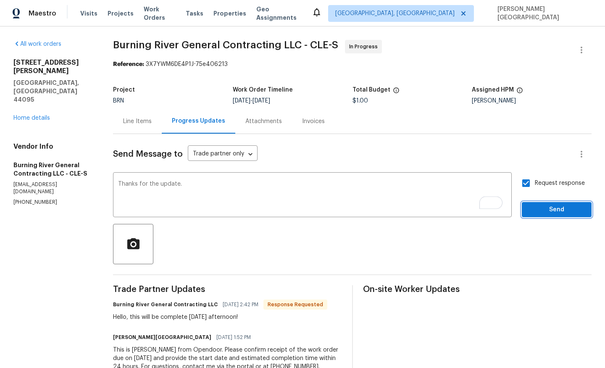
click at [538, 216] on button "Send" at bounding box center [557, 210] width 70 height 16
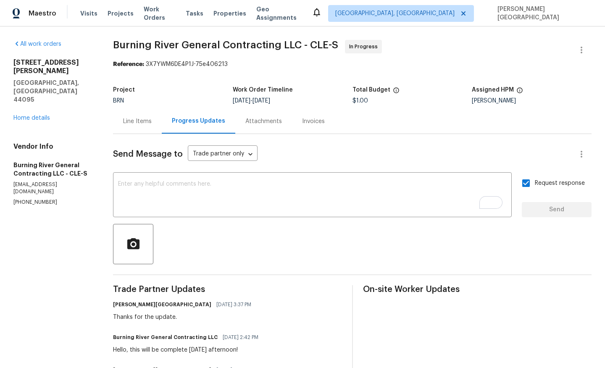
click at [134, 50] on span "Burning River General Contracting LLC - CLE-S" at bounding box center [225, 45] width 225 height 10
click at [227, 48] on span "Burning River General Contracting LLC - CLE-S" at bounding box center [225, 45] width 225 height 10
copy span "Burning River General Contracting"
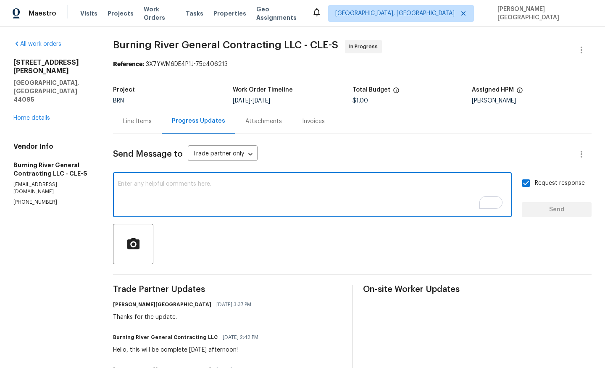
scroll to position [41, 0]
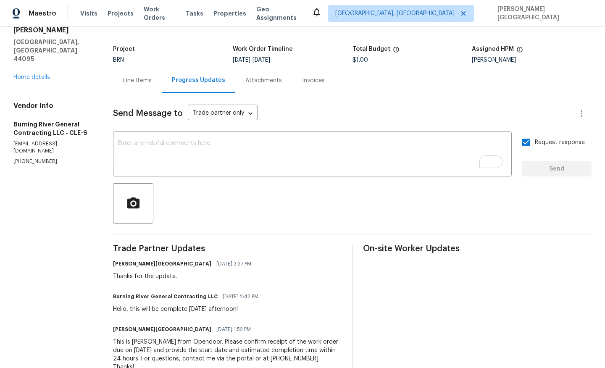
drag, startPoint x: 145, startPoint y: 307, endPoint x: 255, endPoint y: 308, distance: 109.2
click at [255, 308] on div "Hello, this will be complete Wednesday afternoon!" at bounding box center [188, 309] width 150 height 8
copy div "will be complete Wednesday afternoon!"
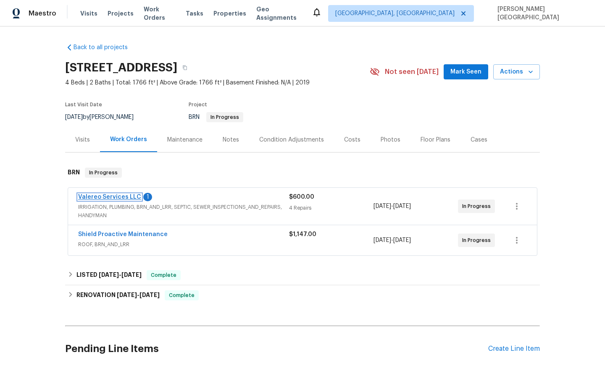
click at [113, 198] on link "Valereo Services LLC" at bounding box center [109, 197] width 63 height 6
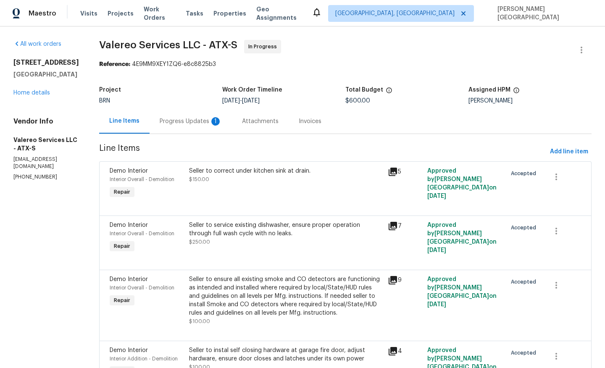
click at [214, 186] on div "Seller to correct under kitchen sink at drain. $150.00" at bounding box center [285, 183] width 199 height 39
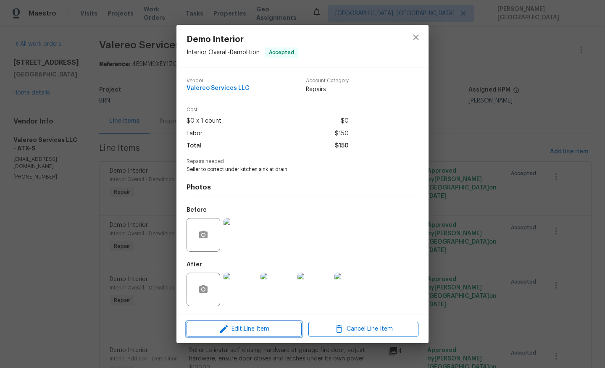
click at [221, 331] on icon "button" at bounding box center [224, 329] width 8 height 8
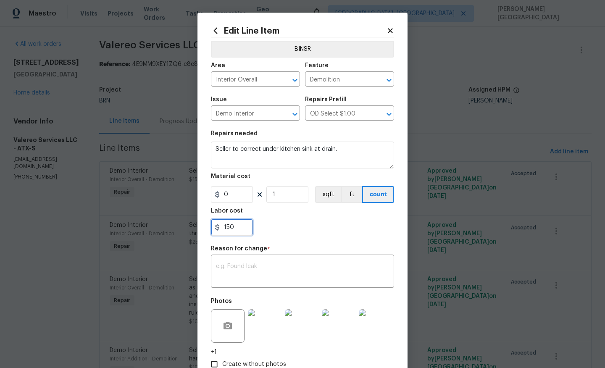
click at [231, 225] on input "150" at bounding box center [232, 227] width 42 height 17
type input "1204"
click at [240, 266] on textarea at bounding box center [302, 272] width 173 height 18
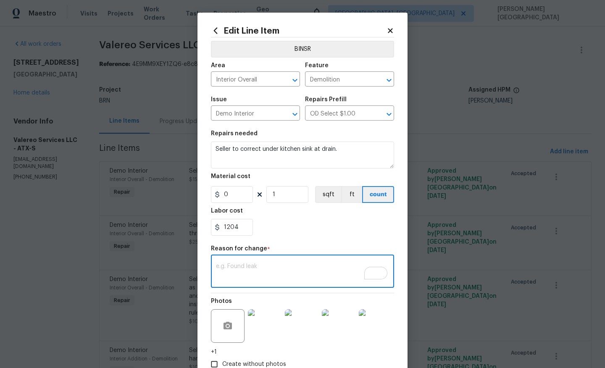
paste textarea "II Updated cost per BR team’s approval."
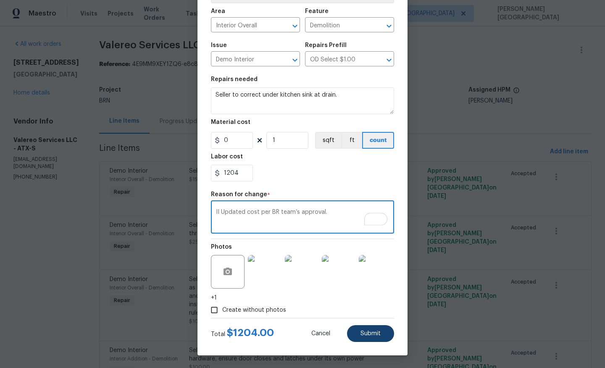
type textarea "II Updated cost per BR team’s approval."
click at [358, 332] on button "Submit" at bounding box center [370, 333] width 47 height 17
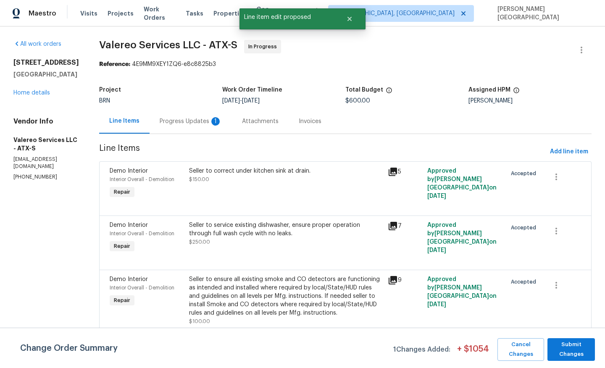
scroll to position [0, 0]
click at [564, 353] on span "Submit Changes" at bounding box center [570, 349] width 39 height 19
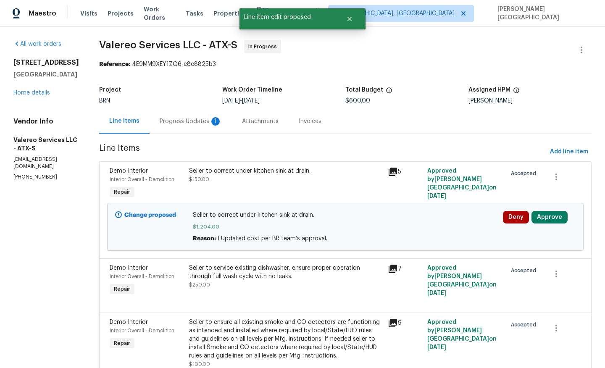
scroll to position [3, 0]
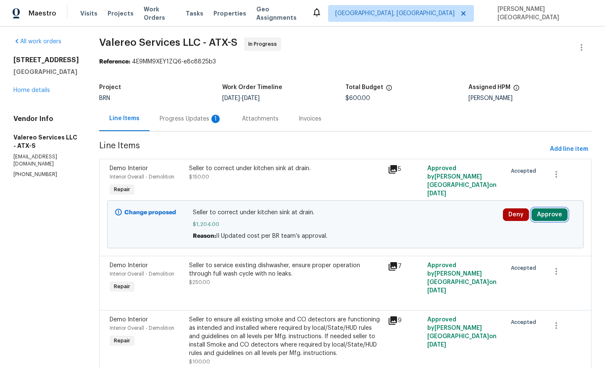
click at [544, 217] on button "Approve" at bounding box center [549, 214] width 36 height 13
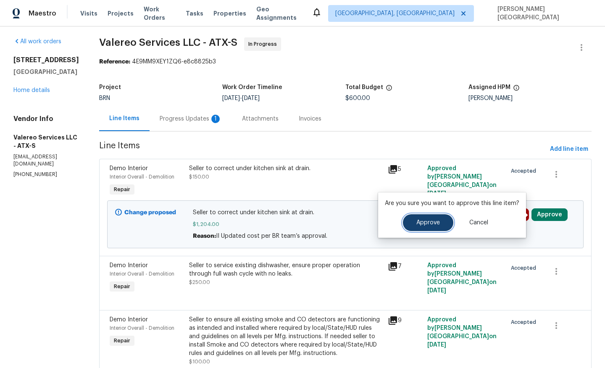
click at [422, 221] on span "Approve" at bounding box center [428, 223] width 24 height 6
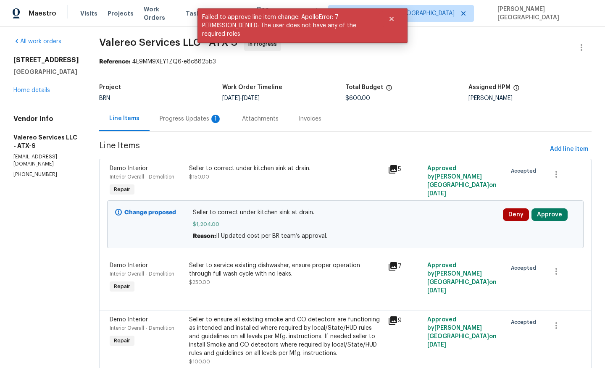
click at [194, 119] on div "Progress Updates 1" at bounding box center [191, 119] width 62 height 8
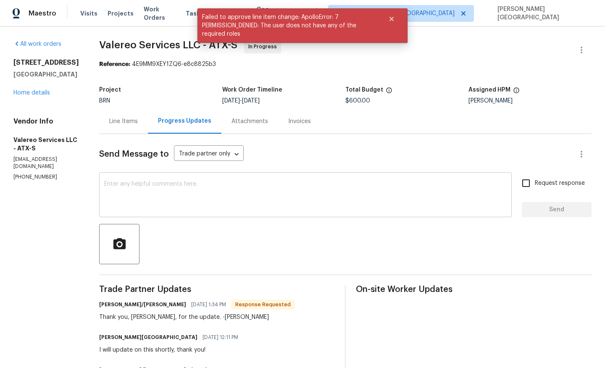
click at [178, 202] on textarea at bounding box center [305, 195] width 402 height 29
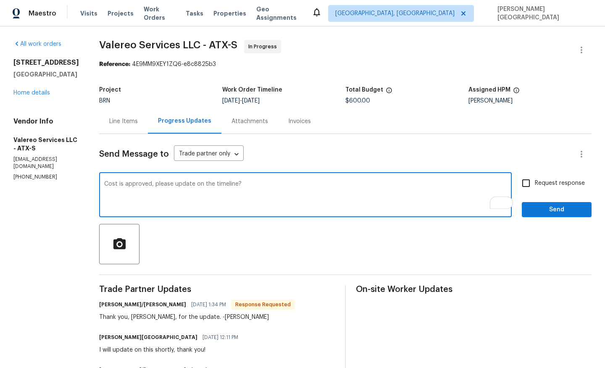
type textarea "Cost is approved, please update on the timeline?"
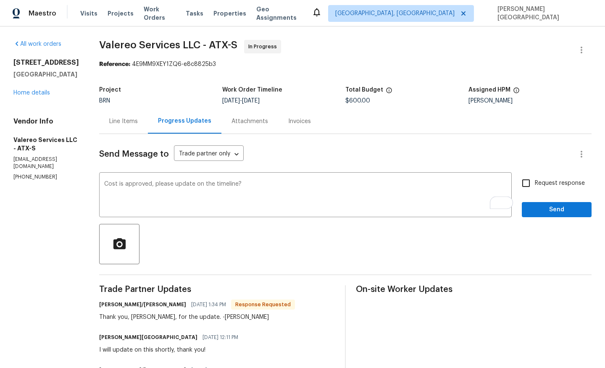
click at [560, 185] on span "Request response" at bounding box center [560, 183] width 50 height 9
click at [535, 185] on input "Request response" at bounding box center [526, 183] width 18 height 18
checkbox input "true"
click at [556, 206] on span "Send" at bounding box center [556, 210] width 56 height 11
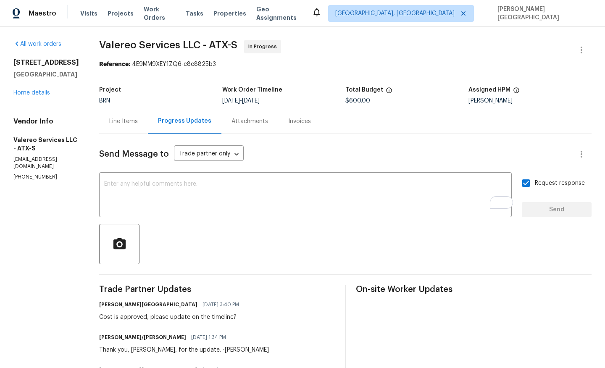
click at [43, 97] on div "116 San View Dr Georgetown, TX 78628 Home details" at bounding box center [46, 77] width 66 height 39
click at [43, 96] on link "Home details" at bounding box center [31, 93] width 37 height 6
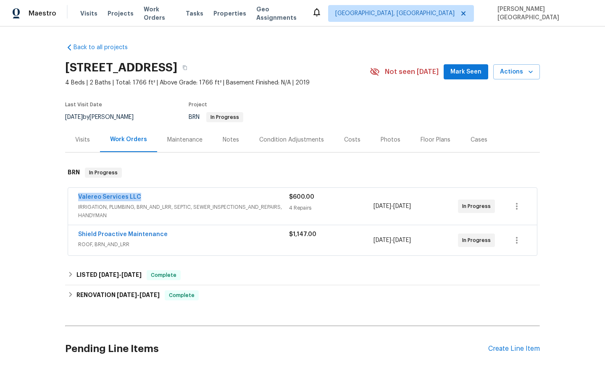
drag, startPoint x: 146, startPoint y: 194, endPoint x: 63, endPoint y: 191, distance: 83.2
click at [63, 191] on div "Back to all projects 116 San View Dr, Georgetown, TX 78628 4 Beds | 2 Baths | T…" at bounding box center [302, 196] width 605 height 341
copy link "Valereo Services LLC"
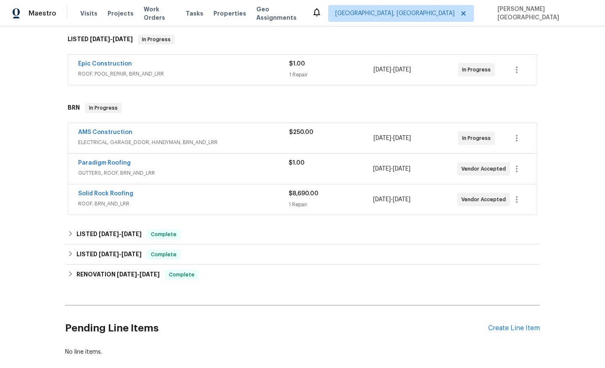
scroll to position [126, 0]
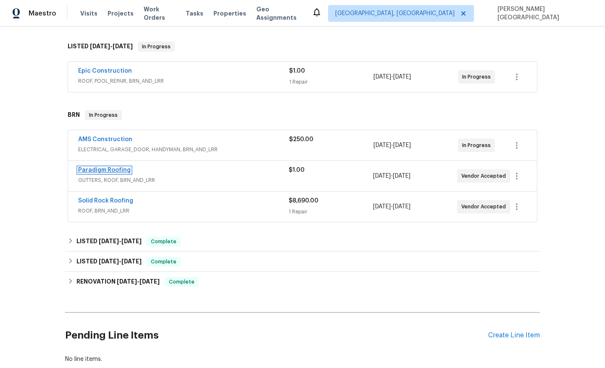
click at [93, 171] on link "Paradigm Roofing" at bounding box center [104, 170] width 53 height 6
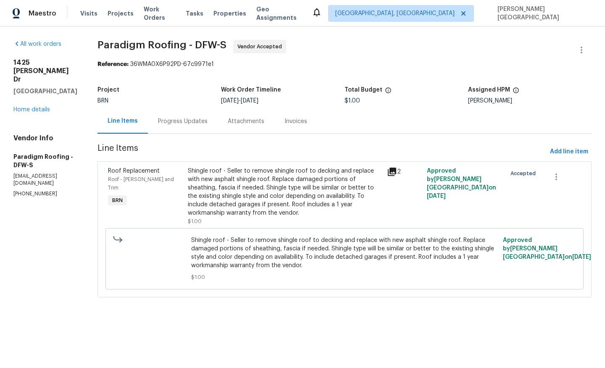
click at [213, 126] on div "Progress Updates" at bounding box center [183, 121] width 70 height 25
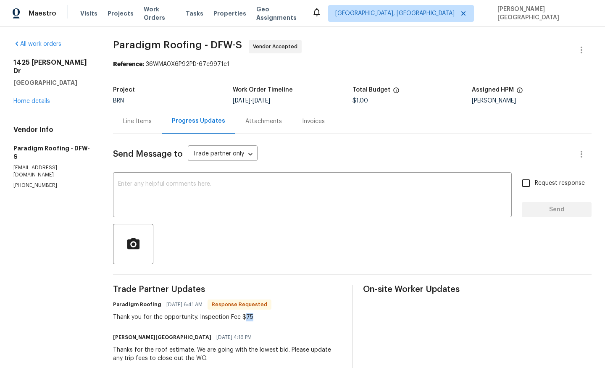
drag, startPoint x: 246, startPoint y: 317, endPoint x: 258, endPoint y: 317, distance: 11.8
click at [258, 317] on div "Thank you for the opportunity. Inspection Fee $75" at bounding box center [192, 317] width 158 height 8
copy div "75"
click at [139, 132] on div "Line Items" at bounding box center [137, 121] width 49 height 25
click at [131, 125] on div "Line Items" at bounding box center [137, 121] width 49 height 25
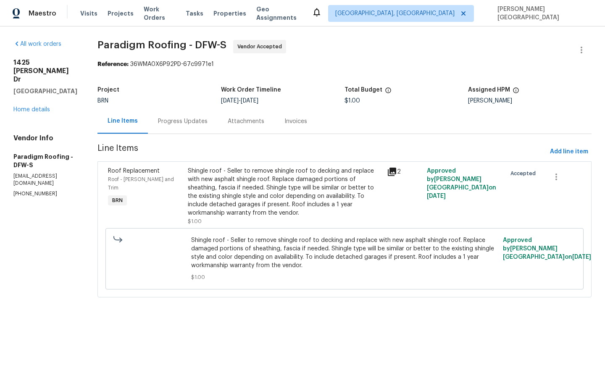
click at [136, 121] on div "Line Items" at bounding box center [123, 121] width 30 height 8
click at [240, 194] on div "Shingle roof - Seller to remove shingle roof to decking and replace with new as…" at bounding box center [285, 192] width 194 height 50
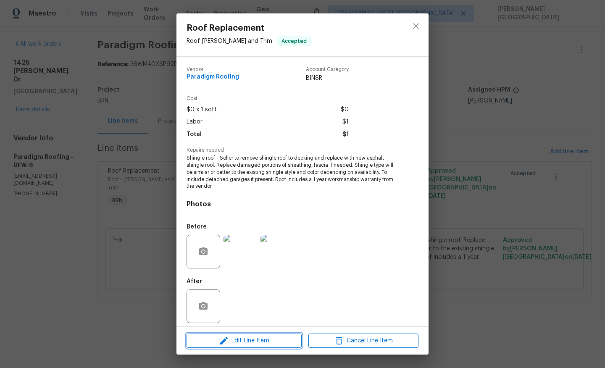
click at [238, 343] on span "Edit Line Item" at bounding box center [244, 341] width 110 height 11
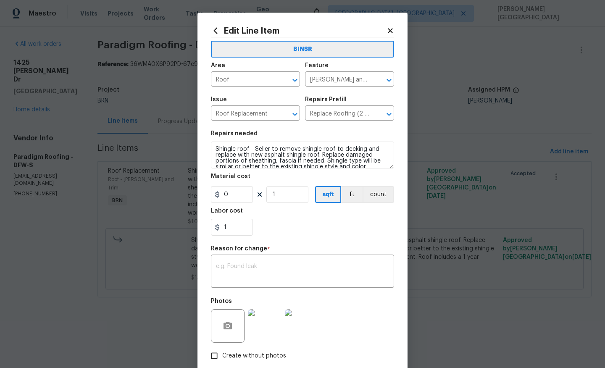
click at [238, 236] on section "Repairs needed Shingle roof - Seller to remove shingle roof to decking and repl…" at bounding box center [302, 183] width 183 height 115
click at [236, 224] on input "1" at bounding box center [232, 227] width 42 height 17
paste input "75"
type input "75"
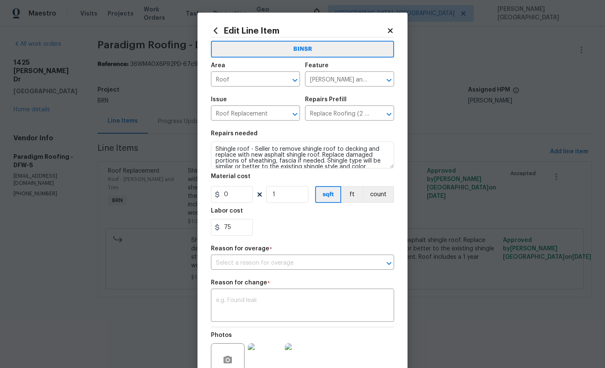
click at [264, 282] on figure "Reason for change * x ​" at bounding box center [302, 301] width 183 height 42
click at [252, 272] on div "BINSR Area Roof ​ Feature Eaves and Trim ​ Issue Roof Replacement ​ Repairs Pre…" at bounding box center [302, 217] width 183 height 360
click at [250, 265] on input "text" at bounding box center [291, 263] width 160 height 13
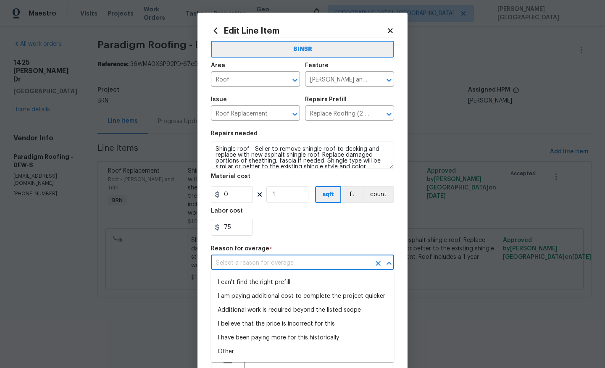
click at [263, 279] on li "I can't find the right prefill" at bounding box center [302, 283] width 183 height 14
type input "I can't find the right prefill"
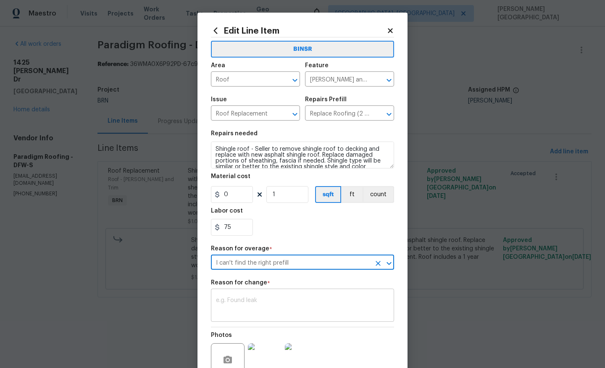
click at [240, 302] on textarea at bounding box center [302, 306] width 173 height 18
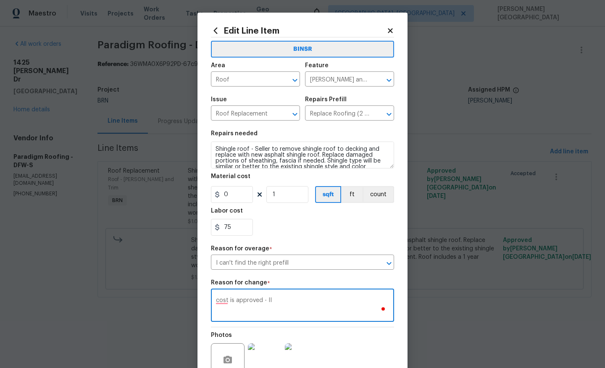
scroll to position [80, 0]
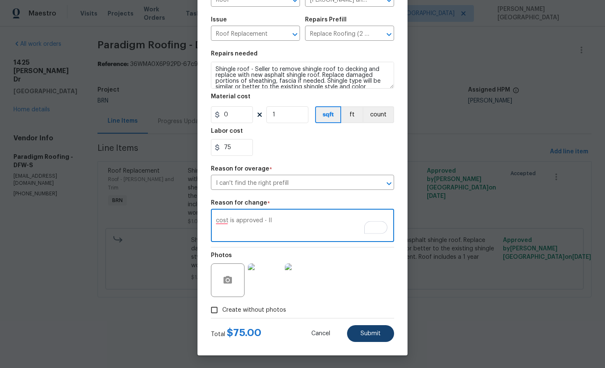
type textarea "cost is approved - II"
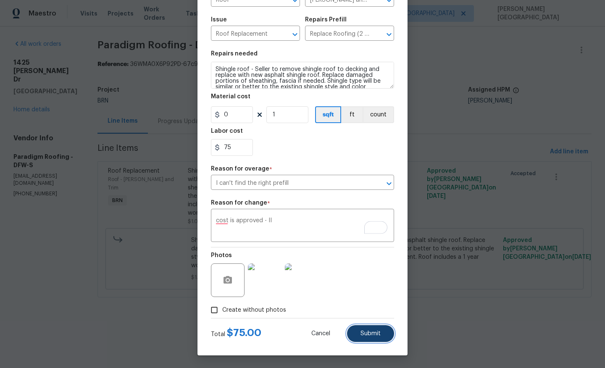
click at [372, 332] on span "Submit" at bounding box center [370, 334] width 20 height 6
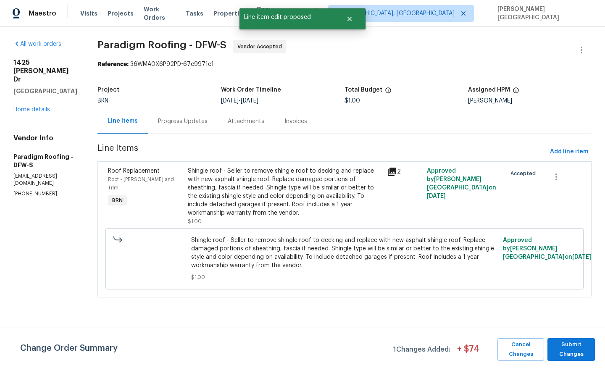
scroll to position [0, 0]
click at [563, 351] on span "Submit Changes" at bounding box center [570, 349] width 39 height 19
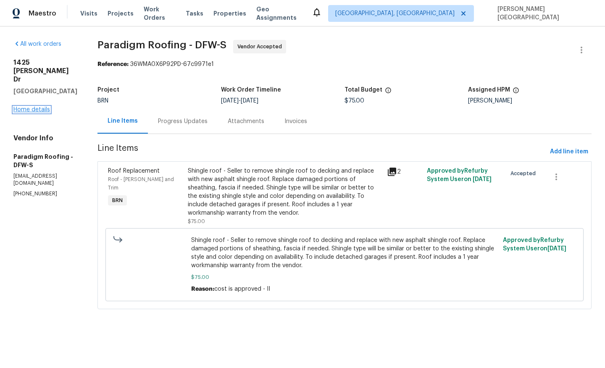
click at [37, 107] on link "Home details" at bounding box center [31, 110] width 37 height 6
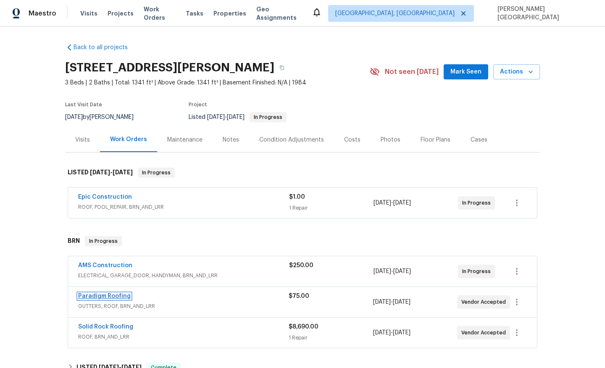
click at [117, 296] on link "Paradigm Roofing" at bounding box center [104, 296] width 53 height 6
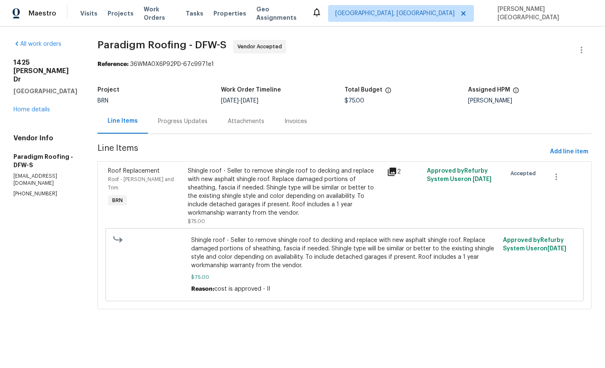
click at [177, 119] on div "Progress Updates" at bounding box center [183, 121] width 50 height 8
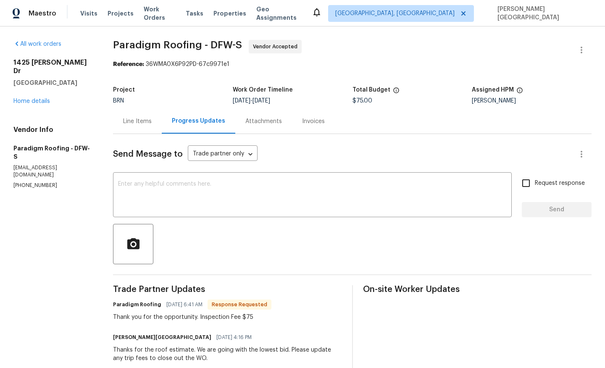
scroll to position [0, 0]
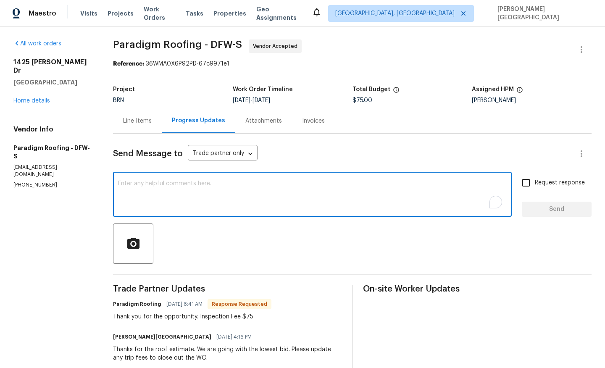
click at [145, 186] on textarea "To enrich screen reader interactions, please activate Accessibility in Grammarl…" at bounding box center [312, 195] width 389 height 29
type textarea "Cost is approved, please move the Wo to complete."
click at [525, 186] on input "Request response" at bounding box center [526, 183] width 18 height 18
checkbox input "true"
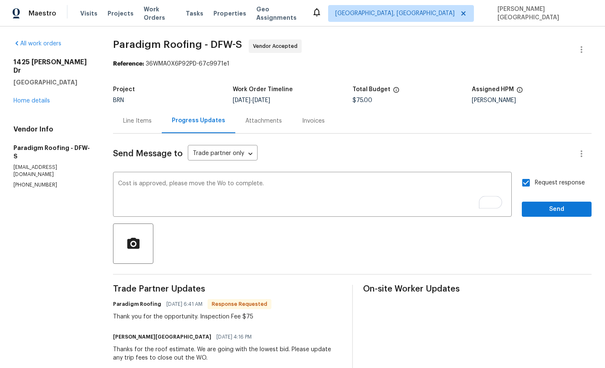
click at [548, 220] on div "Send Message to Trade partner only Trade partner only ​ Cost is approved, pleas…" at bounding box center [352, 356] width 478 height 444
click at [548, 208] on span "Send" at bounding box center [556, 209] width 56 height 11
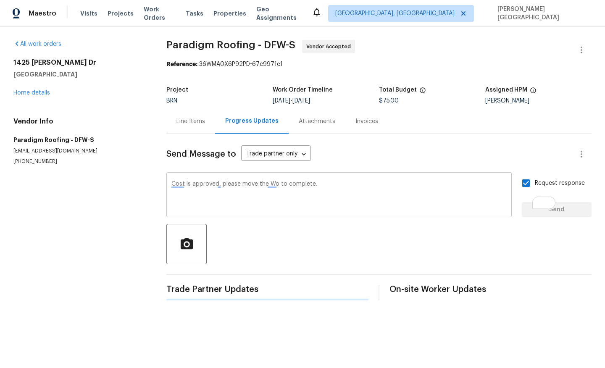
scroll to position [0, 0]
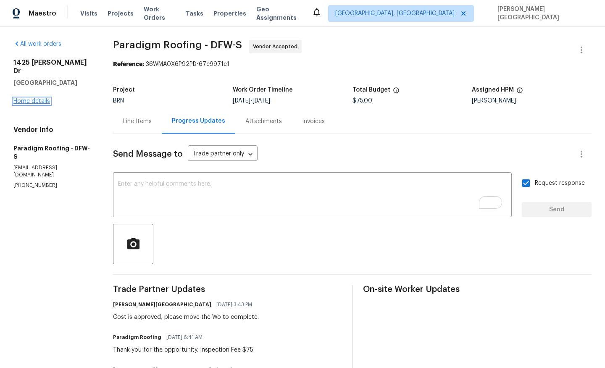
click at [34, 98] on link "Home details" at bounding box center [31, 101] width 37 height 6
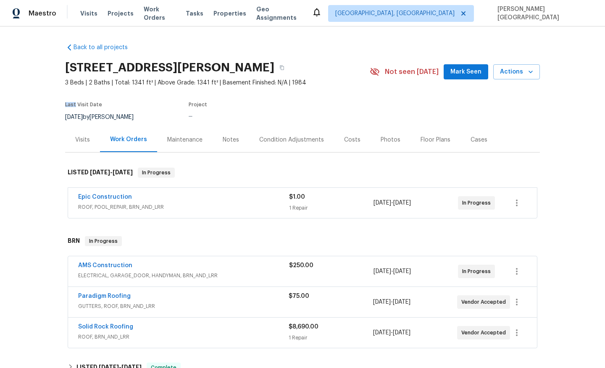
click at [34, 95] on div "Back to all projects 1425 Brenda Dr, Irving, TX 75060 3 Beds | 2 Baths | Total:…" at bounding box center [302, 196] width 605 height 341
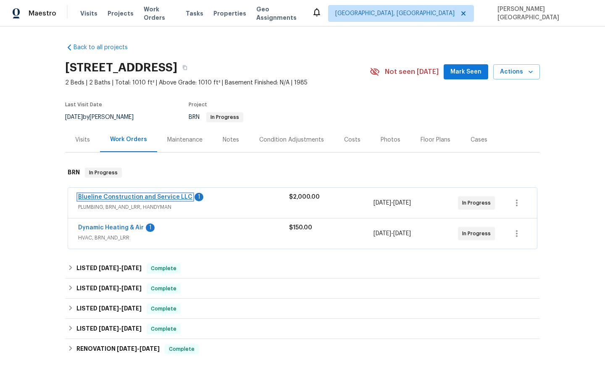
click at [143, 200] on link "Blueline Construction and Service LLC" at bounding box center [135, 197] width 114 height 6
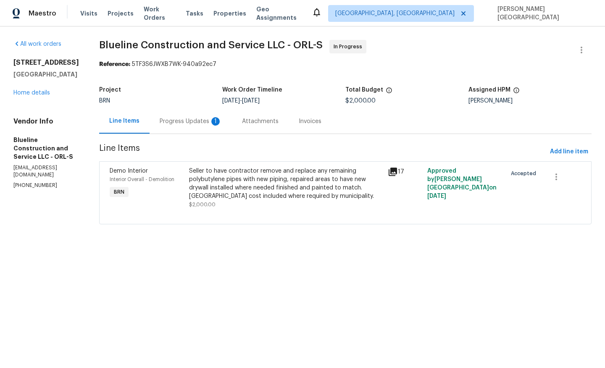
click at [198, 126] on div "Progress Updates 1" at bounding box center [191, 121] width 82 height 25
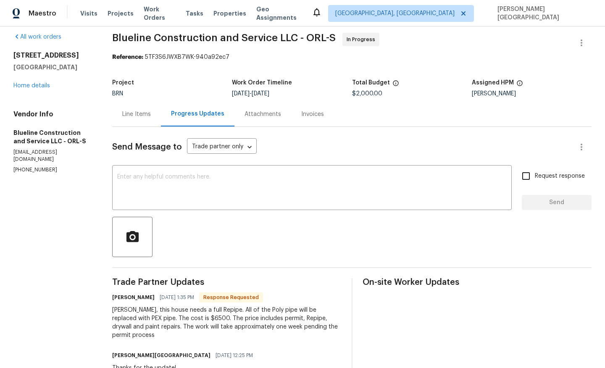
scroll to position [8, 0]
click at [157, 199] on textarea at bounding box center [311, 187] width 389 height 29
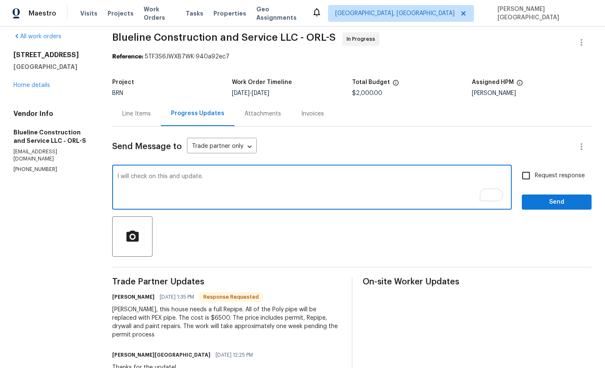
type textarea "I will check on this and update."
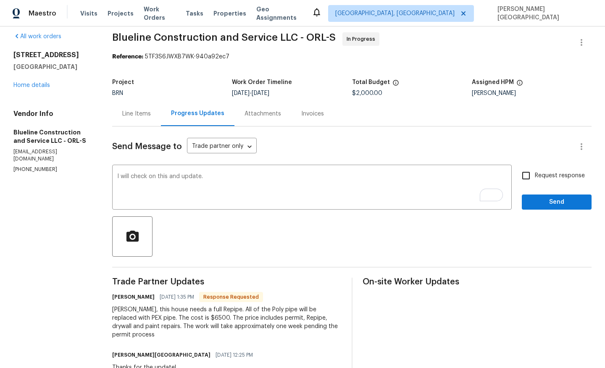
click at [545, 169] on label "Request response" at bounding box center [551, 176] width 68 height 18
click at [535, 169] on input "Request response" at bounding box center [526, 176] width 18 height 18
checkbox input "true"
click at [546, 197] on span "Send" at bounding box center [556, 202] width 56 height 11
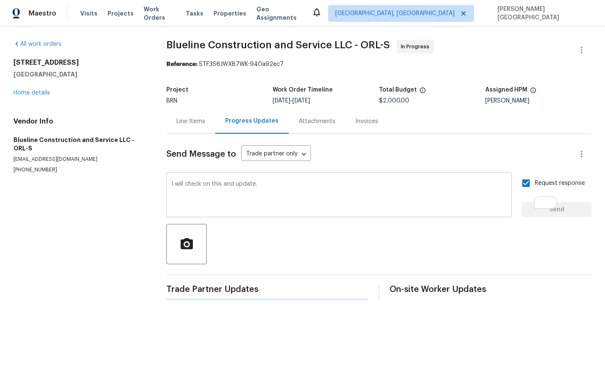
scroll to position [0, 0]
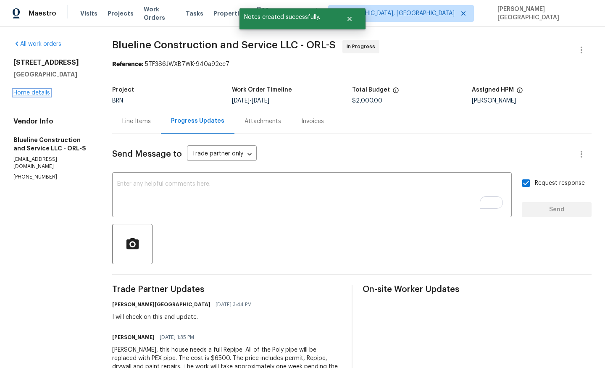
click at [42, 96] on link "Home details" at bounding box center [31, 93] width 37 height 6
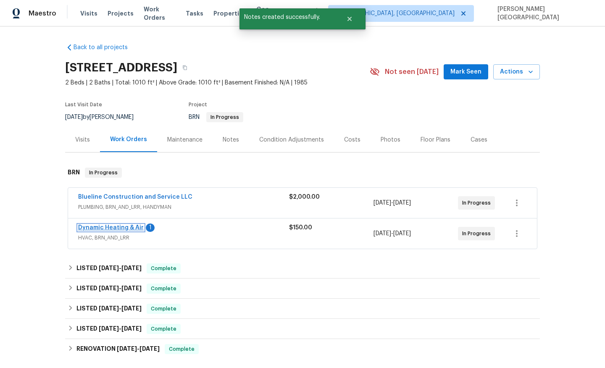
click at [126, 231] on link "Dynamic Heating & Air" at bounding box center [111, 228] width 66 height 6
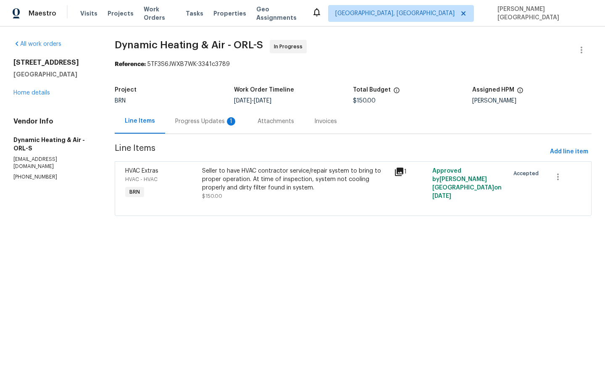
click at [197, 116] on div "Progress Updates 1" at bounding box center [206, 121] width 82 height 25
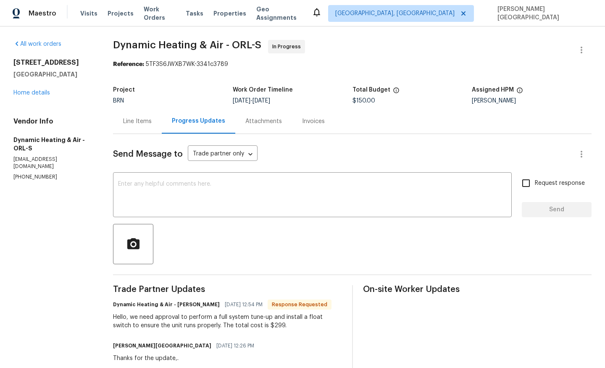
scroll to position [3, 0]
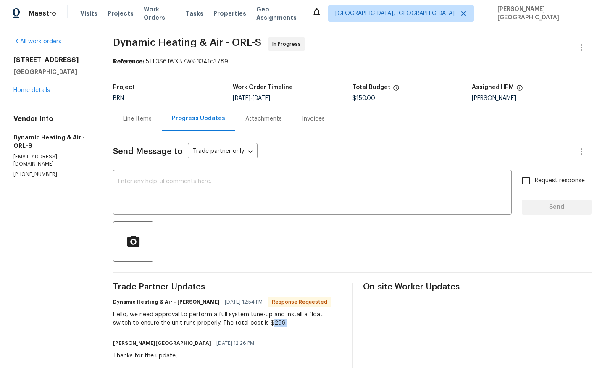
drag, startPoint x: 255, startPoint y: 321, endPoint x: 278, endPoint y: 322, distance: 22.7
click at [278, 322] on div "Hello, we need approval to perform a full system tune-up and install a float sw…" at bounding box center [227, 318] width 228 height 17
copy div "299."
click at [148, 121] on div "Line Items" at bounding box center [137, 119] width 29 height 8
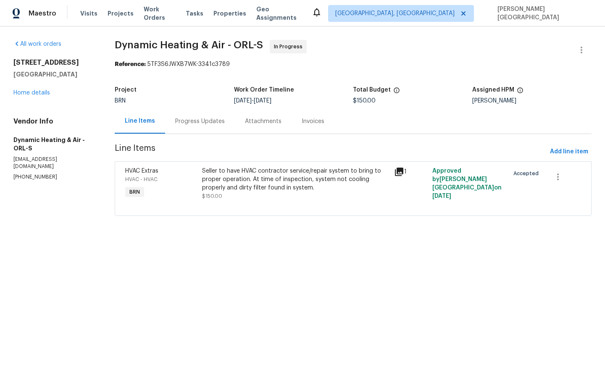
click at [244, 181] on div "Seller to have HVAC contractor service/repair system to bring to proper operati…" at bounding box center [295, 179] width 187 height 25
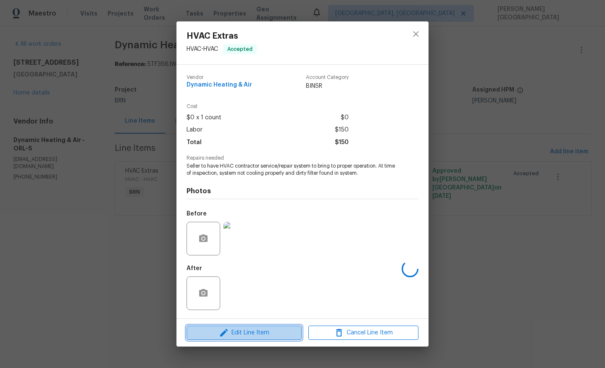
click at [236, 329] on span "Edit Line Item" at bounding box center [244, 333] width 110 height 11
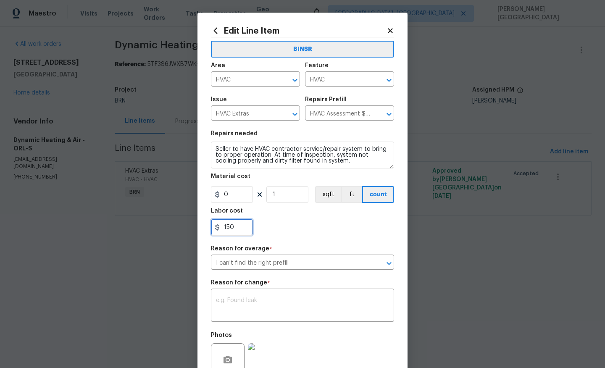
click at [232, 227] on input "150" at bounding box center [232, 227] width 42 height 17
paste input "299."
type input "299"
click at [236, 303] on textarea at bounding box center [302, 306] width 173 height 18
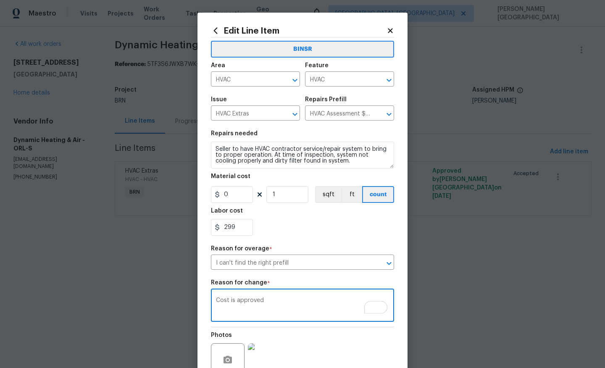
scroll to position [80, 0]
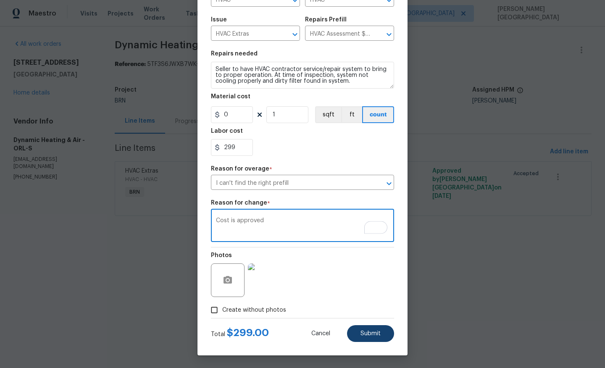
type textarea "Cost is approved"
click at [369, 337] on button "Submit" at bounding box center [370, 333] width 47 height 17
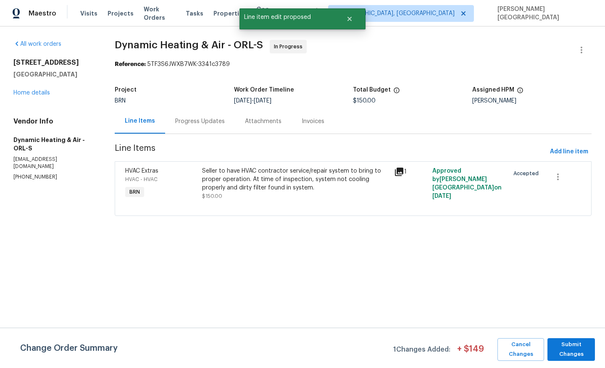
scroll to position [0, 0]
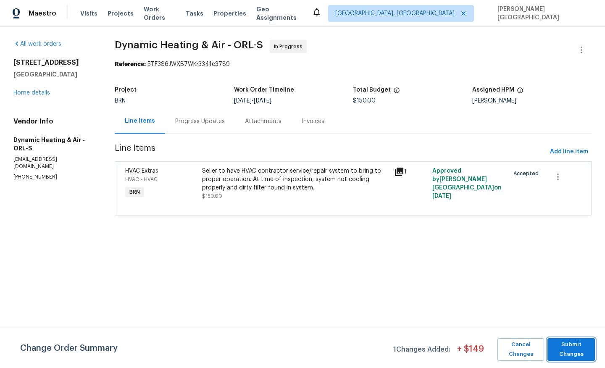
click at [570, 340] on span "Submit Changes" at bounding box center [570, 349] width 39 height 19
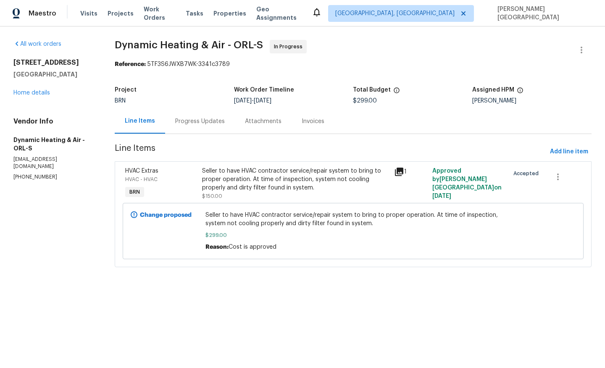
click at [193, 121] on div "Progress Updates" at bounding box center [200, 121] width 50 height 8
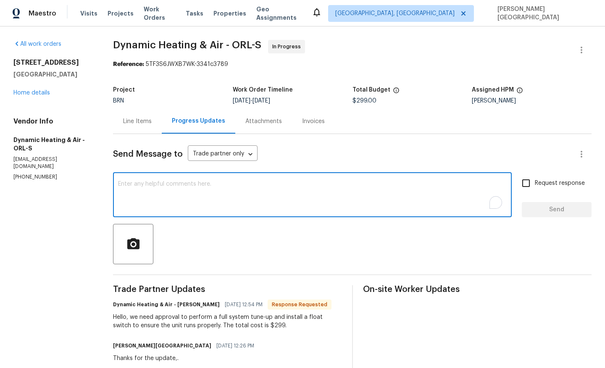
click at [191, 195] on textarea "To enrich screen reader interactions, please activate Accessibility in Grammarl…" at bounding box center [312, 195] width 389 height 29
type textarea "Cost is approved. thanks."
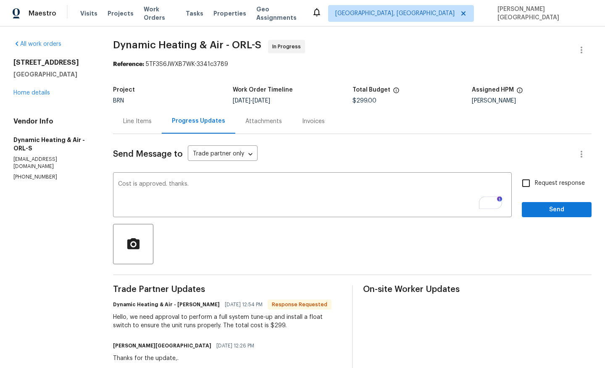
drag, startPoint x: 551, startPoint y: 176, endPoint x: 551, endPoint y: 187, distance: 11.3
click at [551, 176] on label "Request response" at bounding box center [551, 183] width 68 height 18
click at [535, 176] on input "Request response" at bounding box center [526, 183] width 18 height 18
checkbox input "true"
click at [550, 208] on span "Send" at bounding box center [556, 210] width 56 height 11
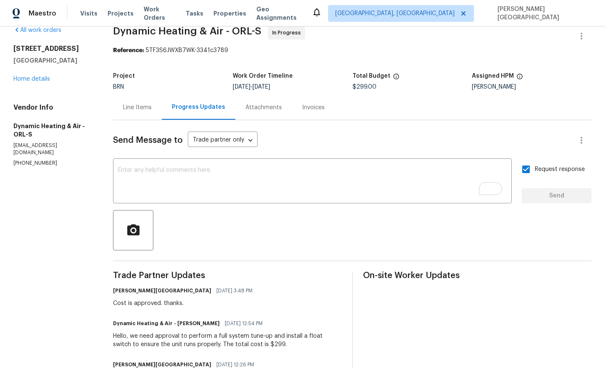
scroll to position [14, 0]
click at [139, 181] on textarea "To enrich screen reader interactions, please activate Accessibility in Grammarl…" at bounding box center [312, 181] width 389 height 29
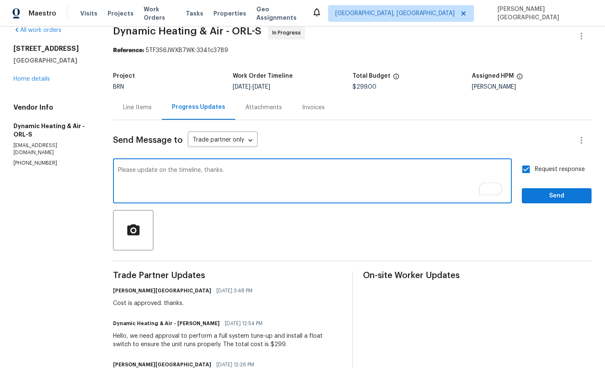
type textarea "Please update on the timeline, thanks."
click at [541, 194] on span "Send" at bounding box center [556, 196] width 56 height 11
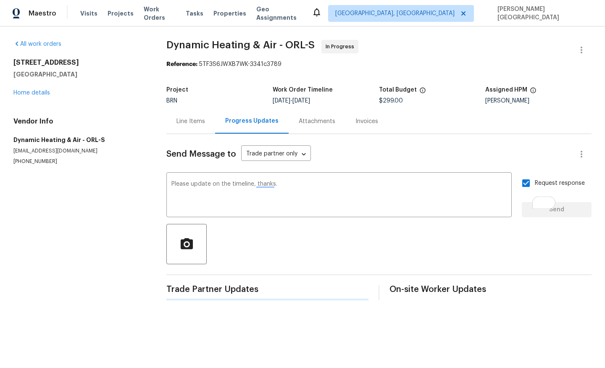
scroll to position [0, 0]
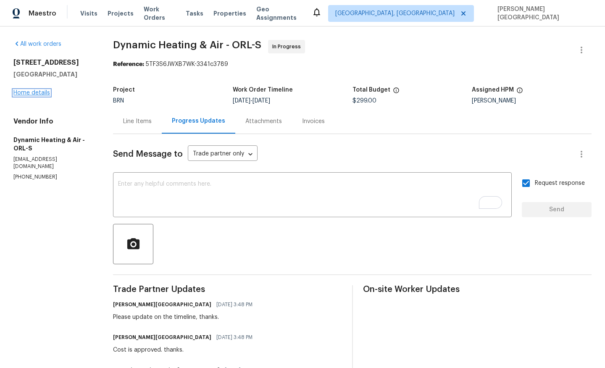
click at [45, 96] on link "Home details" at bounding box center [31, 93] width 37 height 6
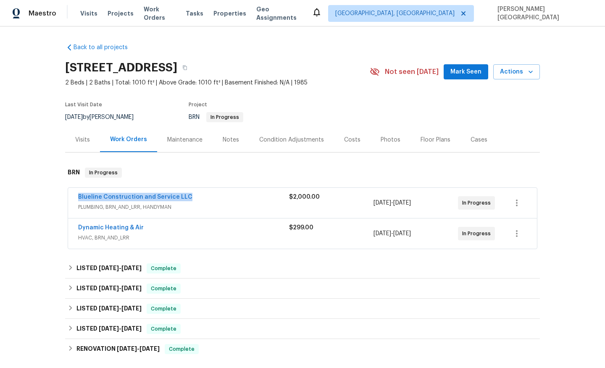
drag, startPoint x: 197, startPoint y: 205, endPoint x: 26, endPoint y: 204, distance: 171.4
click at [26, 203] on div "Back to all projects 232 Riverbend Dr Unit 201, Altamonte Springs, FL 32714 2 B…" at bounding box center [302, 196] width 605 height 341
copy link "Blueline Construction and Service LLC"
click at [89, 200] on link "Blueline Construction and Service LLC" at bounding box center [135, 197] width 114 height 6
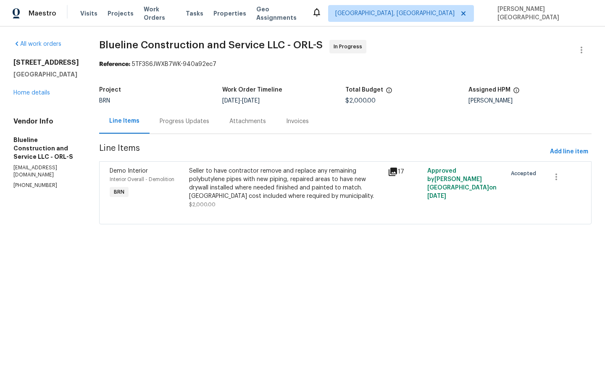
click at [228, 186] on div "Seller to have contractor remove and replace any remaining polybutylene pipes w…" at bounding box center [286, 184] width 194 height 34
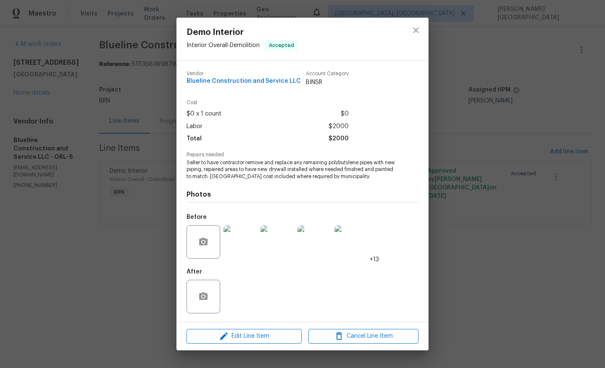
click at [220, 161] on span "Seller to have contractor remove and replace any remaining polybutylene pipes w…" at bounding box center [290, 169] width 209 height 21
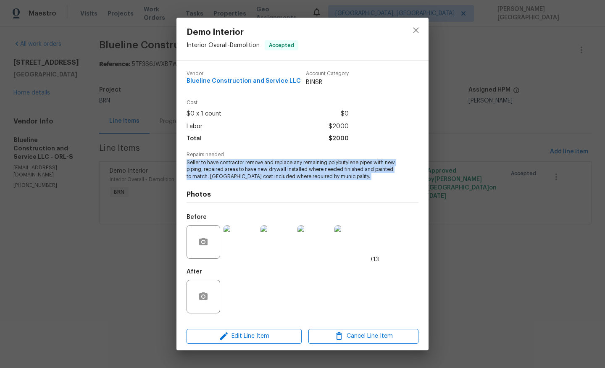
click at [220, 161] on span "Seller to have contractor remove and replace any remaining polybutylene pipes w…" at bounding box center [290, 169] width 209 height 21
copy span "Seller to have contractor remove and replace any remaining polybutylene pipes w…"
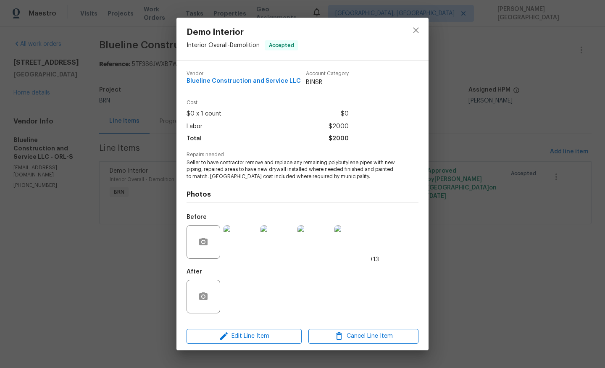
click at [508, 147] on div "Demo Interior Interior Overall - Demolition Accepted Vendor Blueline Constructi…" at bounding box center [302, 184] width 605 height 368
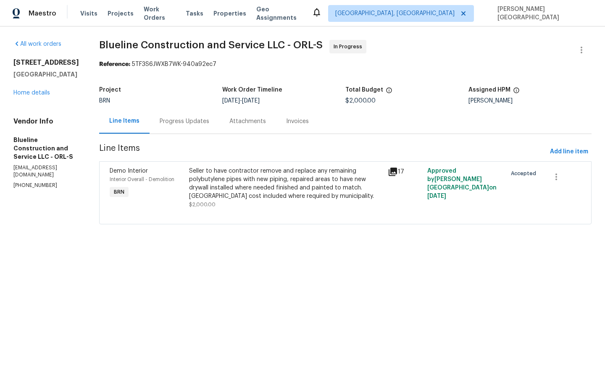
click at [357, 95] on div "Total Budget" at bounding box center [406, 92] width 123 height 11
click at [357, 100] on span "$2,000.00" at bounding box center [360, 101] width 30 height 6
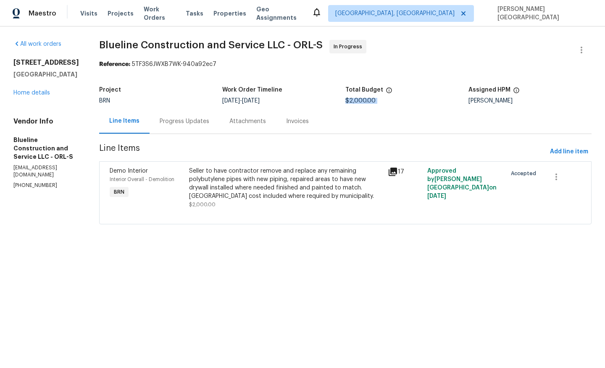
click at [357, 100] on span "$2,000.00" at bounding box center [360, 101] width 30 height 6
copy span "$2,000.00"
click at [180, 120] on div "Progress Updates" at bounding box center [185, 121] width 50 height 8
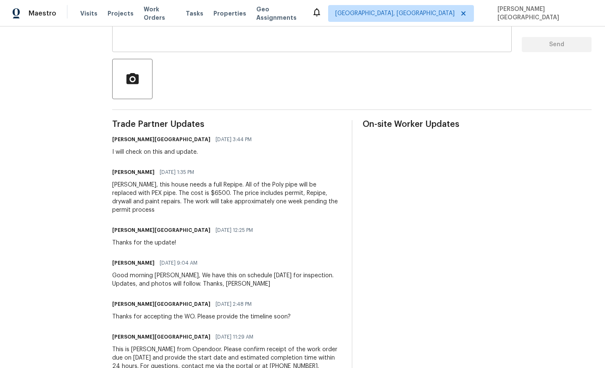
scroll to position [183, 0]
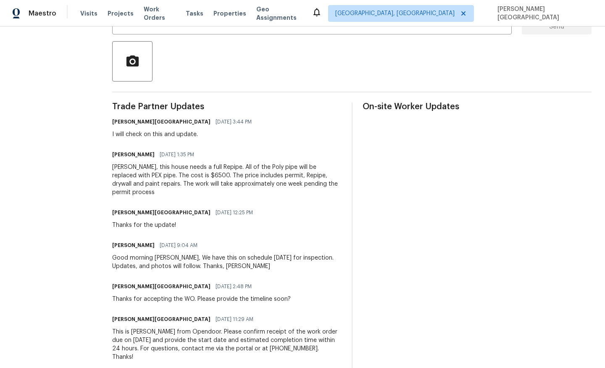
click at [161, 173] on div "Isabel, this house needs a full Repipe. All of the Poly pipe will be replaced w…" at bounding box center [226, 180] width 229 height 34
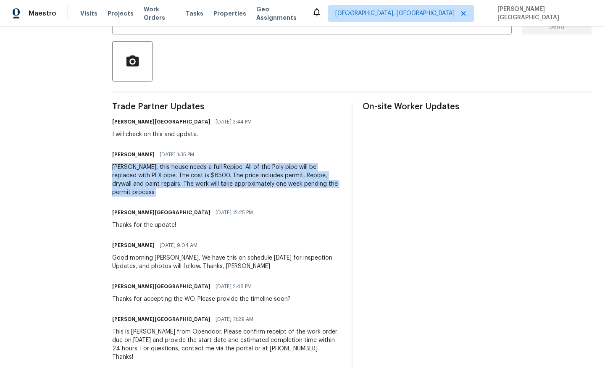
click at [161, 173] on div "Isabel, this house needs a full Repipe. All of the Poly pipe will be replaced w…" at bounding box center [226, 180] width 229 height 34
copy div "Isabel, this house needs a full Repipe. All of the Poly pipe will be replaced w…"
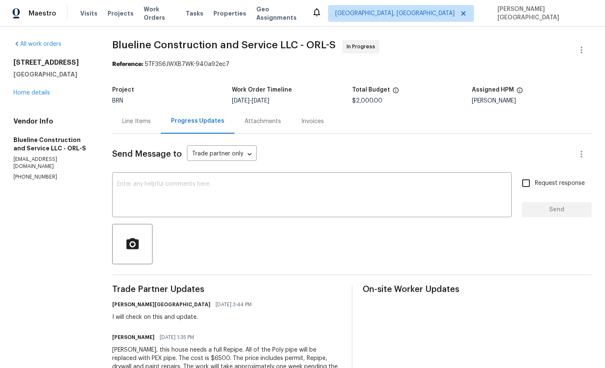
click at [371, 102] on span "$2,000.00" at bounding box center [367, 101] width 30 height 6
copy span "$2,000.00"
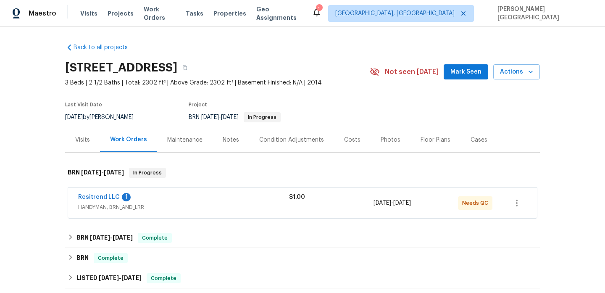
click at [111, 194] on span "Resitrend LLC" at bounding box center [99, 197] width 42 height 8
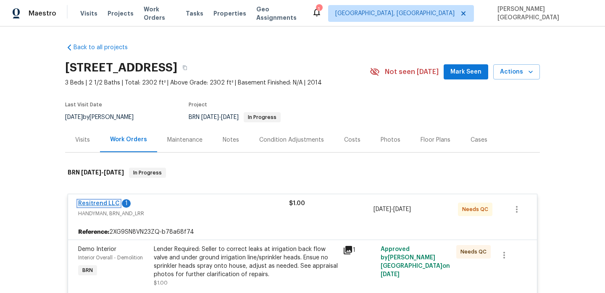
click at [113, 204] on link "Resitrend LLC" at bounding box center [99, 203] width 42 height 6
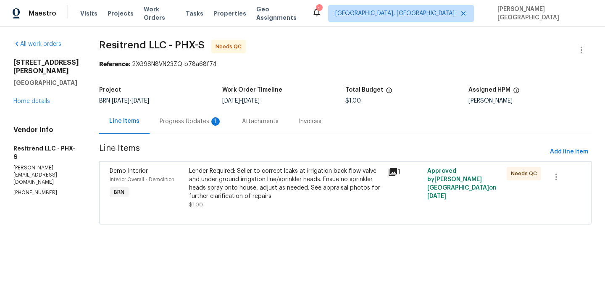
click at [206, 121] on div "Progress Updates 1" at bounding box center [191, 121] width 62 height 8
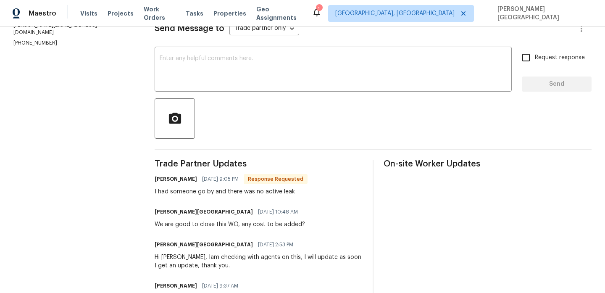
scroll to position [48, 0]
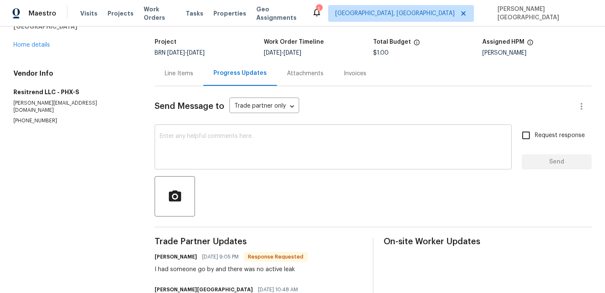
click at [205, 154] on textarea at bounding box center [333, 147] width 347 height 29
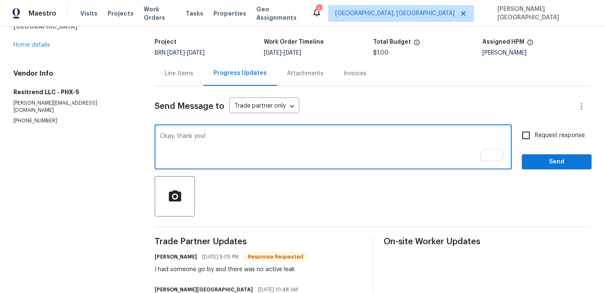
type textarea "Okay, thank you!"
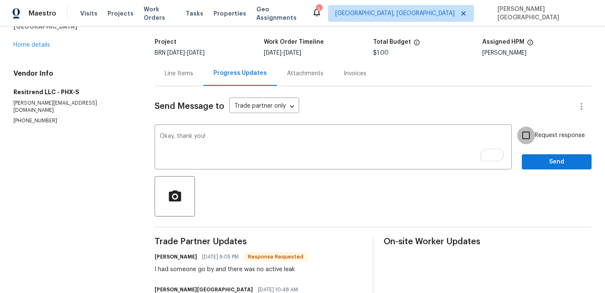
click at [529, 139] on input "Request response" at bounding box center [526, 135] width 18 height 18
checkbox input "true"
click at [542, 163] on span "Send" at bounding box center [556, 162] width 56 height 11
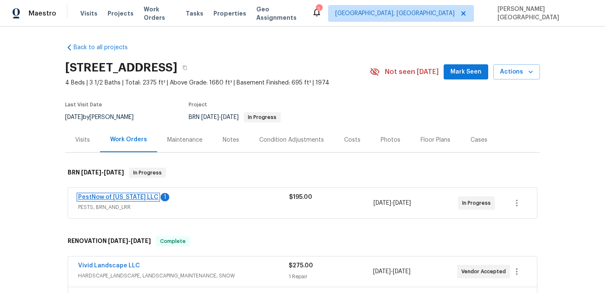
click at [132, 199] on link "PestNow of [US_STATE] LLC" at bounding box center [118, 197] width 80 height 6
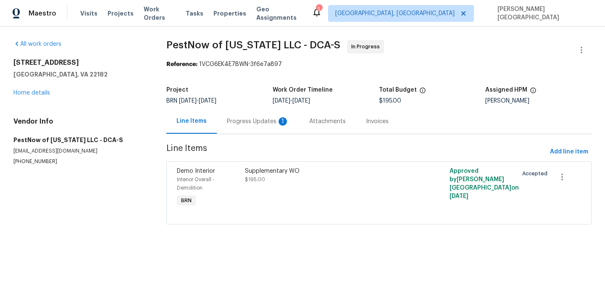
click at [236, 124] on div "Progress Updates 1" at bounding box center [258, 121] width 62 height 8
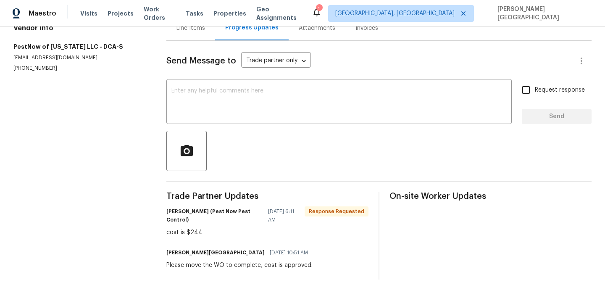
scroll to position [89, 0]
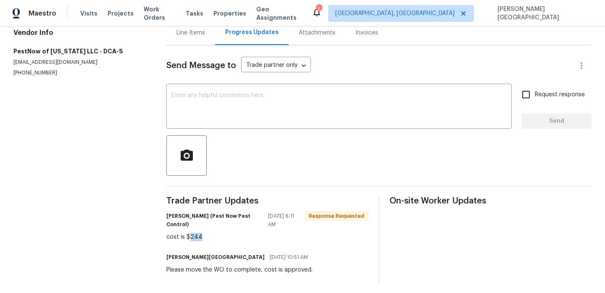
drag, startPoint x: 189, startPoint y: 237, endPoint x: 207, endPoint y: 237, distance: 17.2
click at [207, 237] on div "cost is $244" at bounding box center [267, 237] width 202 height 8
copy div "244"
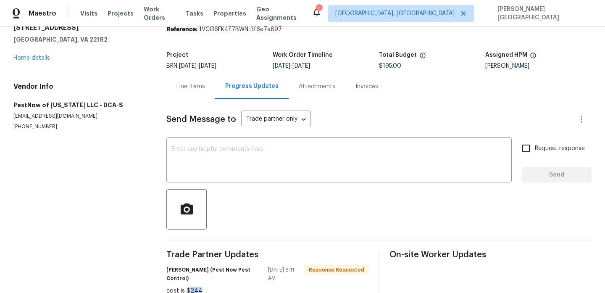
scroll to position [0, 0]
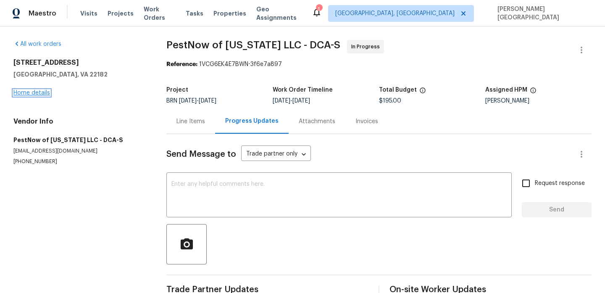
click at [44, 92] on link "Home details" at bounding box center [31, 93] width 37 height 6
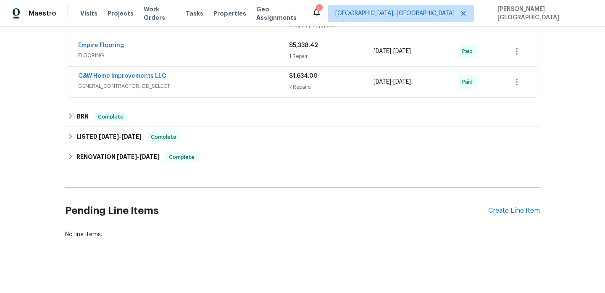
scroll to position [560, 0]
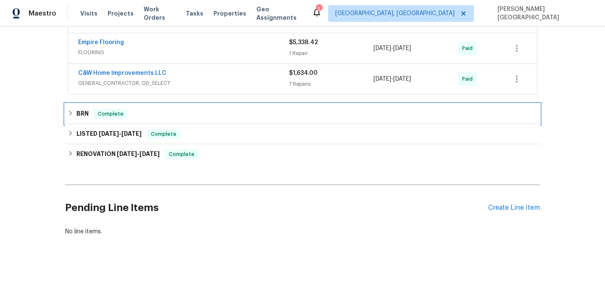
click at [84, 114] on h6 "BRN" at bounding box center [82, 114] width 12 height 10
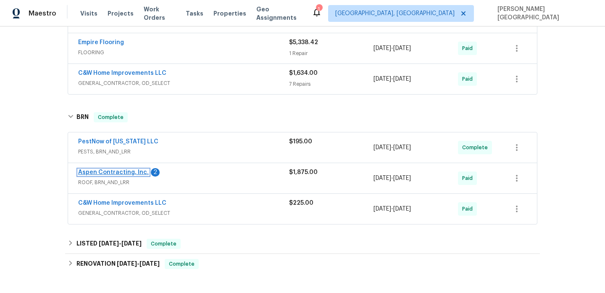
click at [136, 171] on link "Aspen Contracting, Inc." at bounding box center [113, 172] width 71 height 6
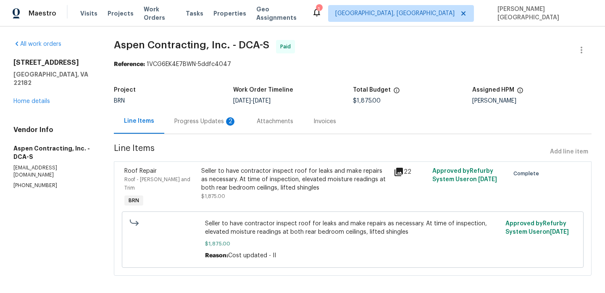
click at [212, 127] on div "Progress Updates 2" at bounding box center [205, 121] width 82 height 25
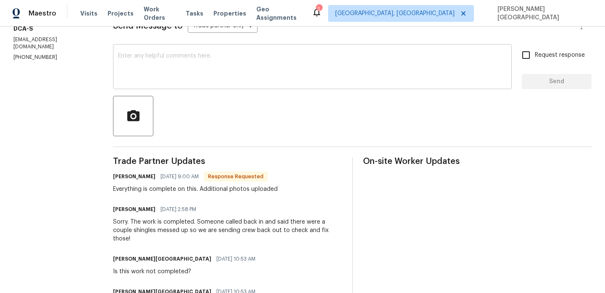
scroll to position [38, 0]
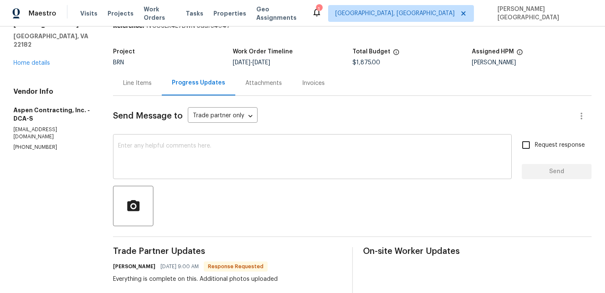
click at [168, 154] on textarea at bounding box center [312, 157] width 389 height 29
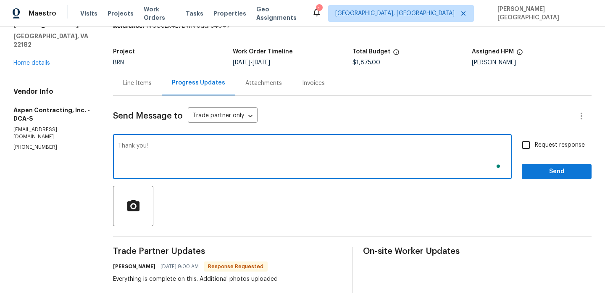
type textarea "Thank you!"
click at [520, 158] on div "Thank you! x ​ Request response Send" at bounding box center [352, 157] width 478 height 43
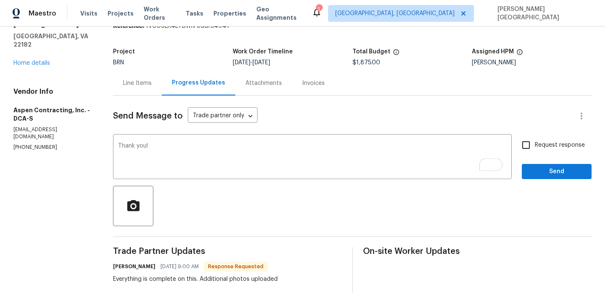
click at [533, 146] on input "Request response" at bounding box center [526, 145] width 18 height 18
checkbox input "true"
click at [534, 174] on span "Send" at bounding box center [556, 171] width 56 height 11
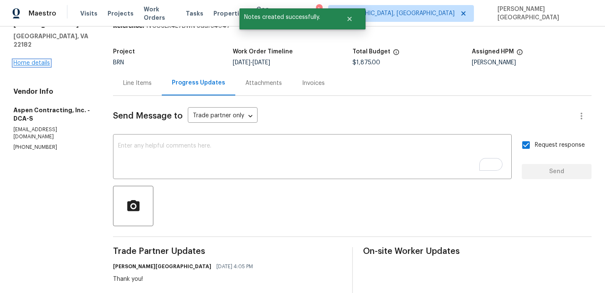
click at [42, 60] on link "Home details" at bounding box center [31, 63] width 37 height 6
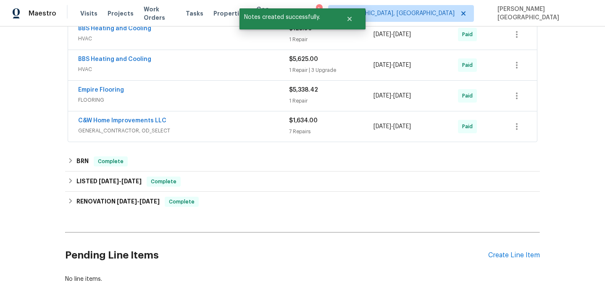
scroll to position [518, 0]
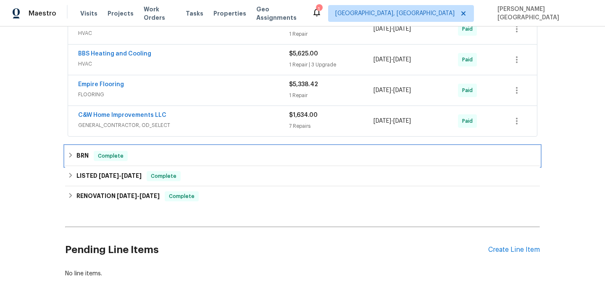
click at [85, 157] on h6 "BRN" at bounding box center [82, 156] width 12 height 10
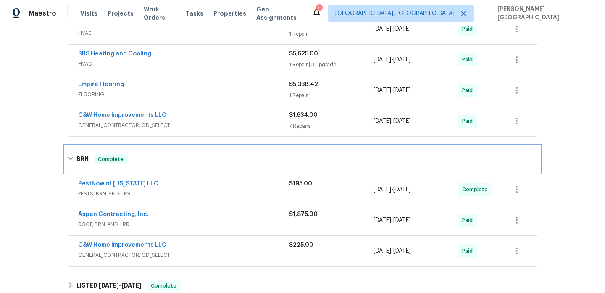
scroll to position [0, 0]
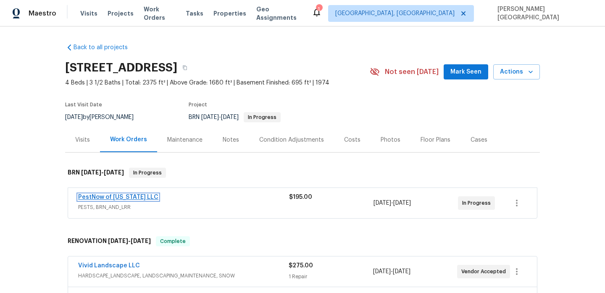
click at [89, 197] on link "PestNow of [US_STATE] LLC" at bounding box center [118, 197] width 80 height 6
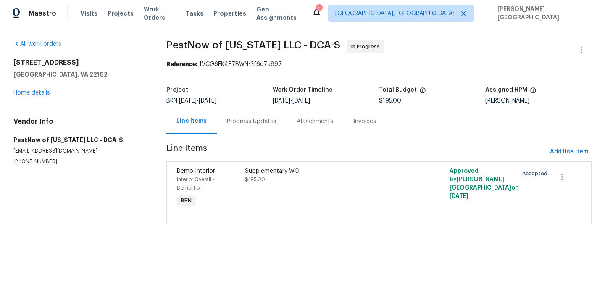
click at [234, 126] on div "Progress Updates" at bounding box center [252, 121] width 70 height 25
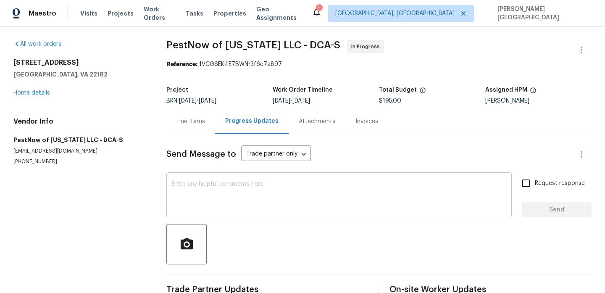
scroll to position [93, 0]
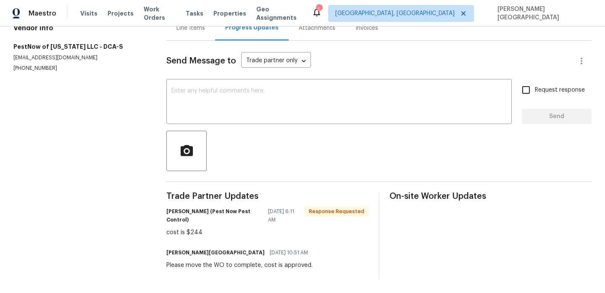
drag, startPoint x: 187, startPoint y: 233, endPoint x: 224, endPoint y: 233, distance: 36.5
click at [224, 233] on div "cost is $244" at bounding box center [267, 232] width 202 height 8
drag, startPoint x: 188, startPoint y: 228, endPoint x: 218, endPoint y: 229, distance: 29.4
click at [218, 229] on div "cost is $244" at bounding box center [267, 232] width 202 height 8
copy div "244"
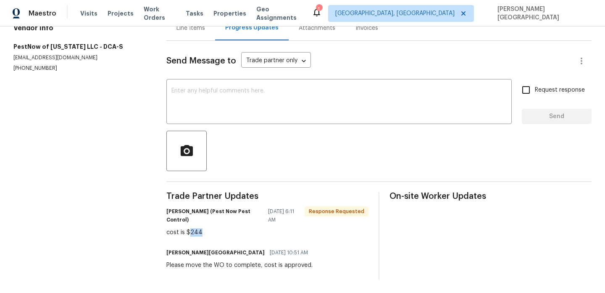
scroll to position [30, 0]
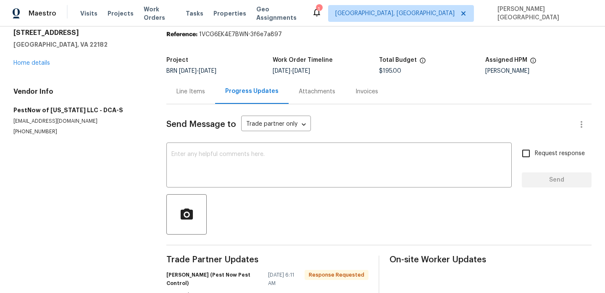
click at [190, 100] on div "Line Items" at bounding box center [190, 91] width 49 height 25
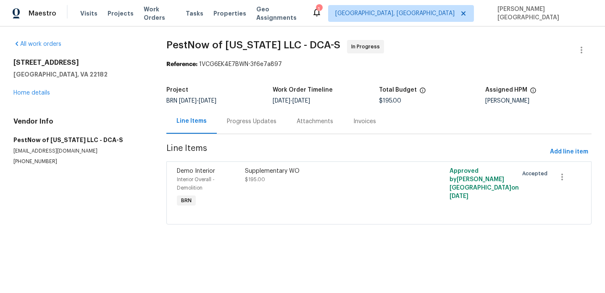
click at [255, 182] on div "Supplementary WO $195.00" at bounding box center [327, 175] width 165 height 17
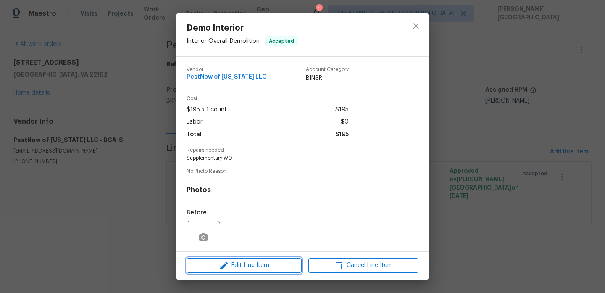
click at [238, 265] on span "Edit Line Item" at bounding box center [244, 265] width 110 height 11
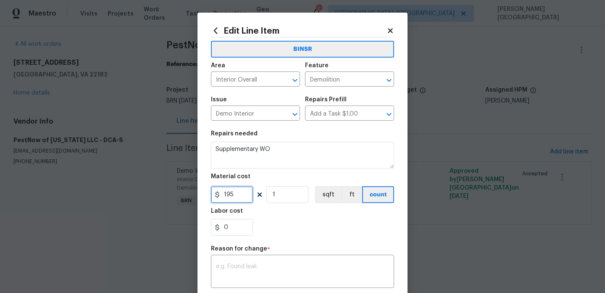
click at [225, 198] on input "195" at bounding box center [232, 194] width 42 height 17
paste input "244"
type input "244"
click at [243, 257] on div "x ​" at bounding box center [302, 272] width 183 height 31
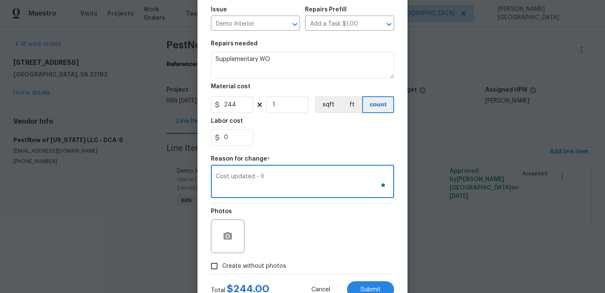
scroll to position [121, 0]
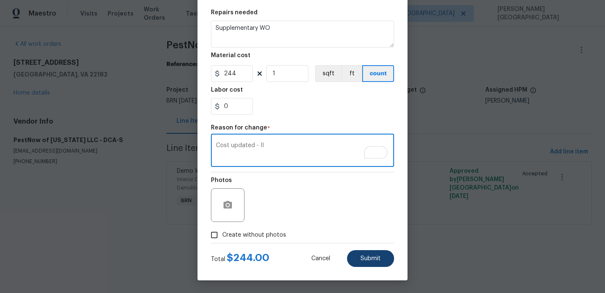
type textarea "Cost updated - II"
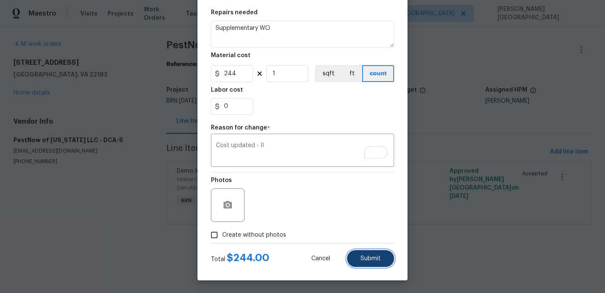
click at [352, 254] on button "Submit" at bounding box center [370, 258] width 47 height 17
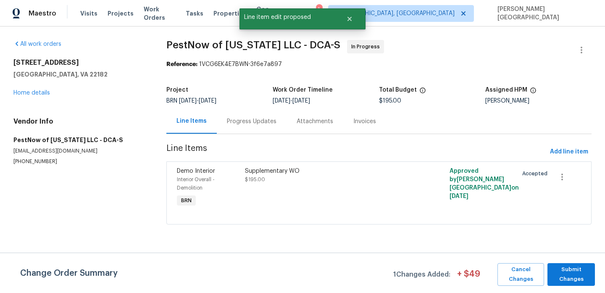
scroll to position [0, 0]
click at [569, 273] on span "Submit Changes" at bounding box center [570, 274] width 39 height 19
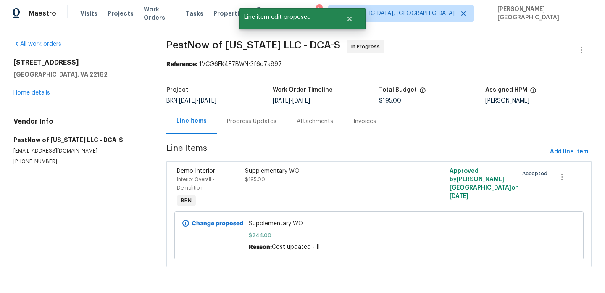
click at [243, 126] on div "Progress Updates" at bounding box center [252, 121] width 70 height 25
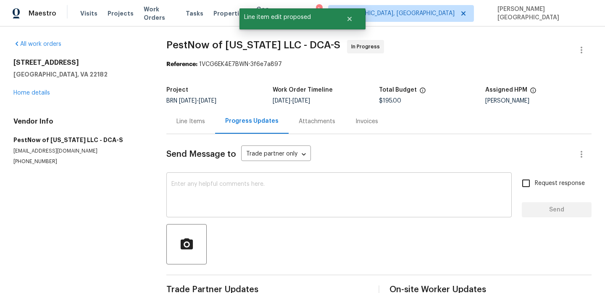
click at [217, 188] on textarea at bounding box center [338, 195] width 335 height 29
